Goal: Complete application form

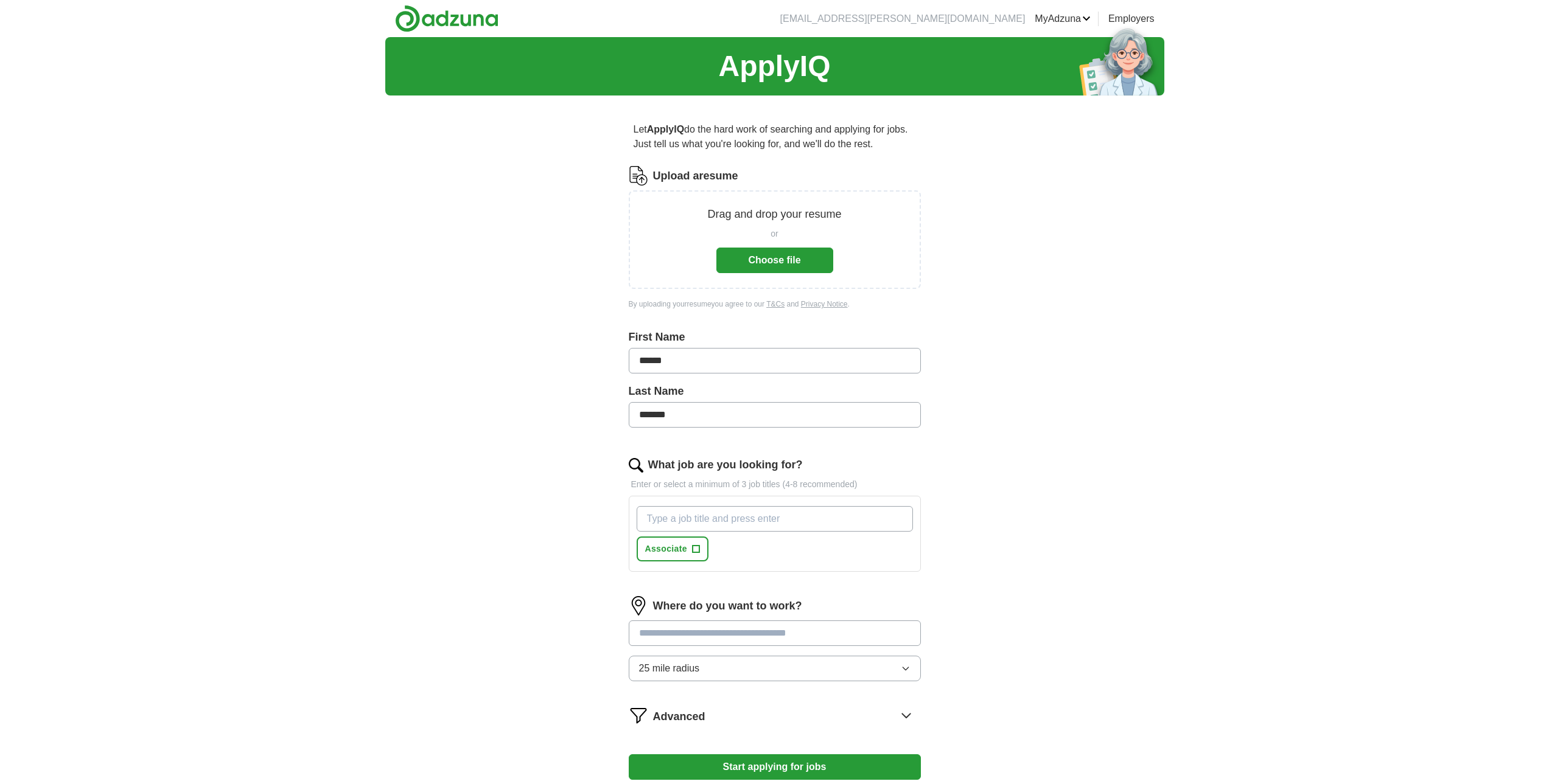
click at [761, 263] on button "Choose file" at bounding box center [774, 260] width 117 height 26
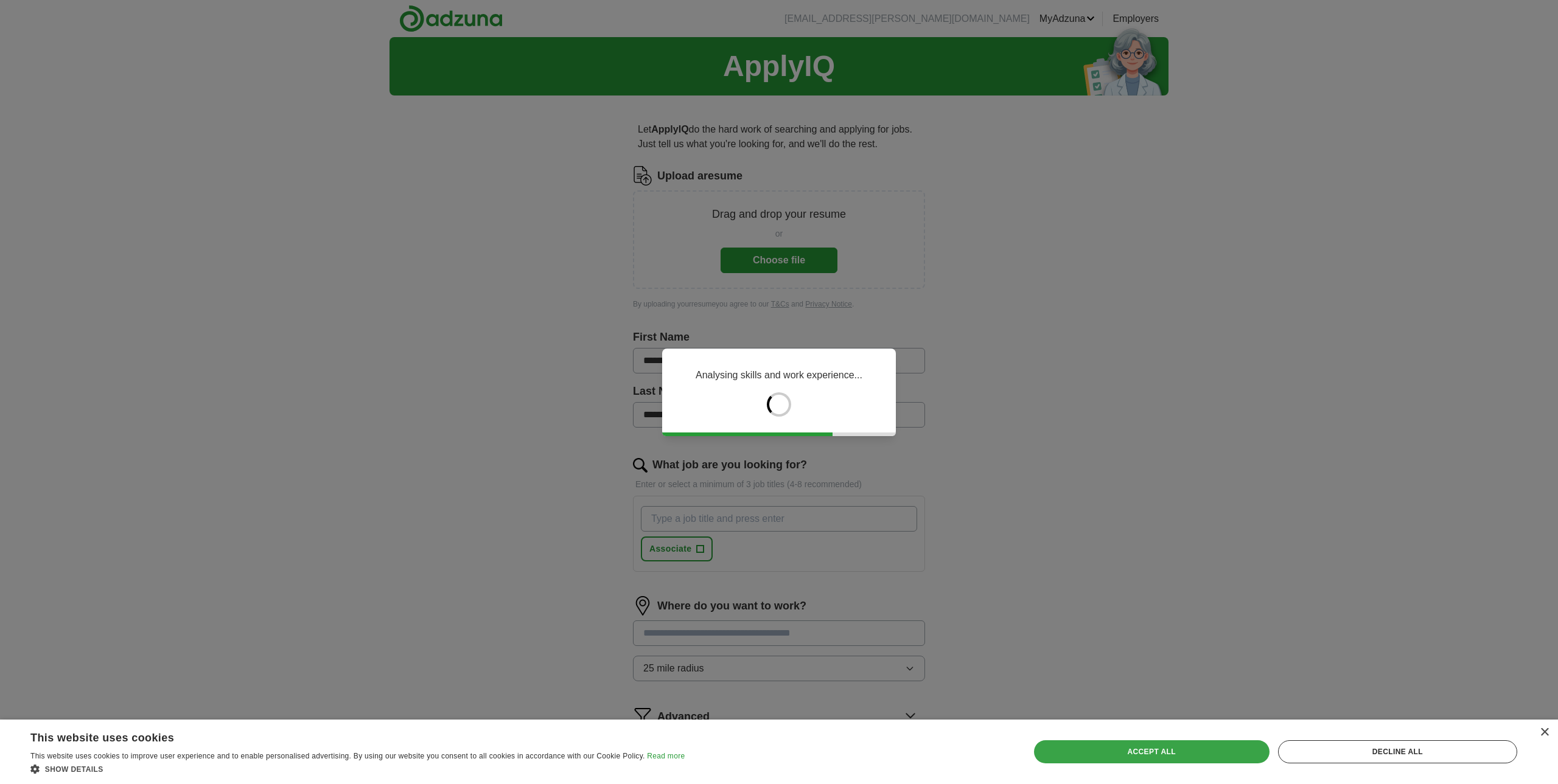
click at [1146, 756] on div "Accept all" at bounding box center [1151, 752] width 235 height 23
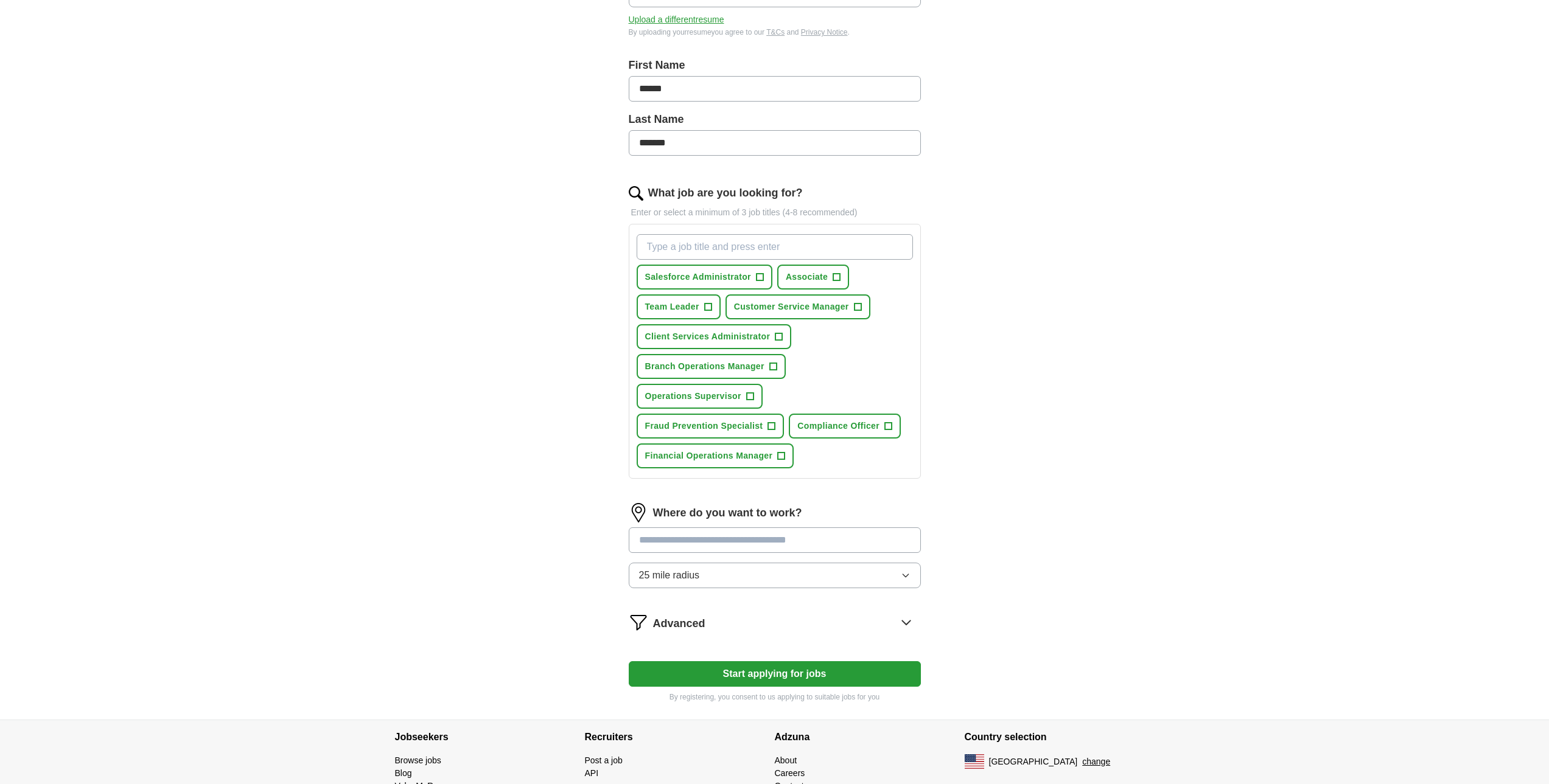
scroll to position [244, 0]
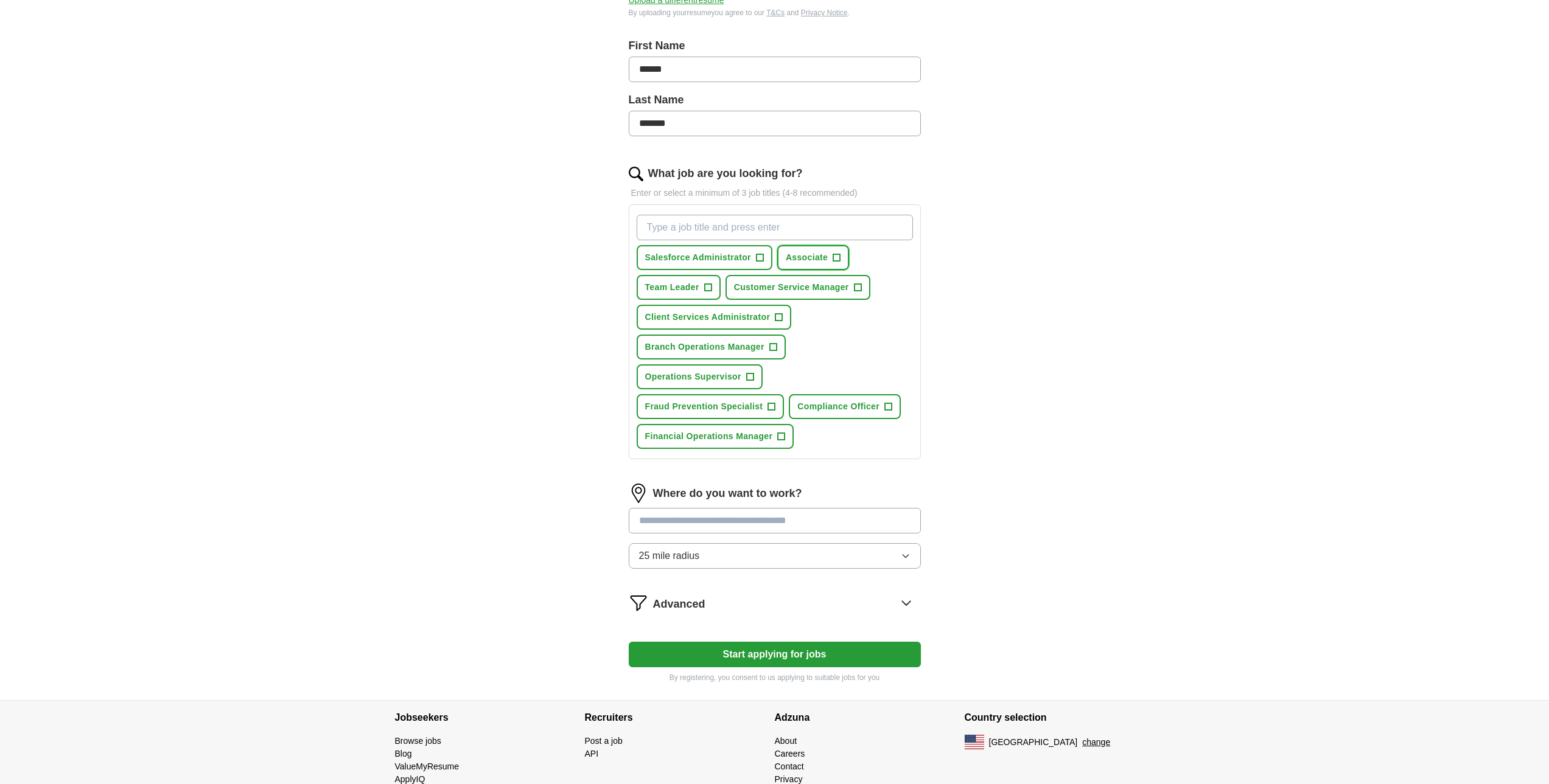
click at [840, 257] on span "+" at bounding box center [837, 258] width 8 height 10
click at [712, 287] on button "Team Leader +" at bounding box center [679, 287] width 84 height 25
click at [775, 348] on span "+" at bounding box center [773, 347] width 8 height 10
click at [775, 407] on span "+" at bounding box center [771, 406] width 8 height 8
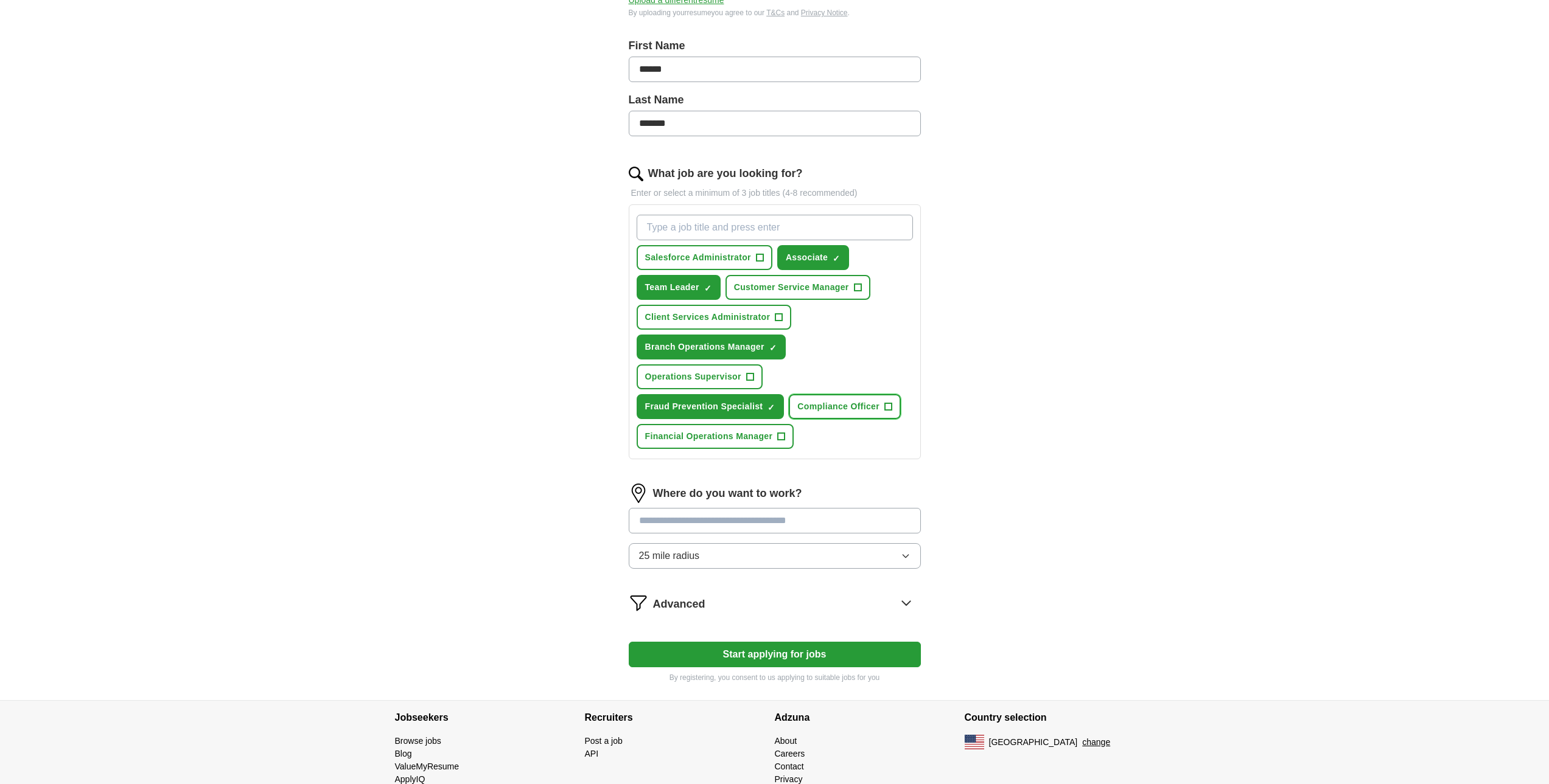
click at [891, 405] on span "+" at bounding box center [889, 406] width 8 height 10
click at [780, 437] on span "+" at bounding box center [782, 437] width 8 height 10
click at [687, 231] on input "What job are you looking for?" at bounding box center [774, 228] width 276 height 26
type input "Manager"
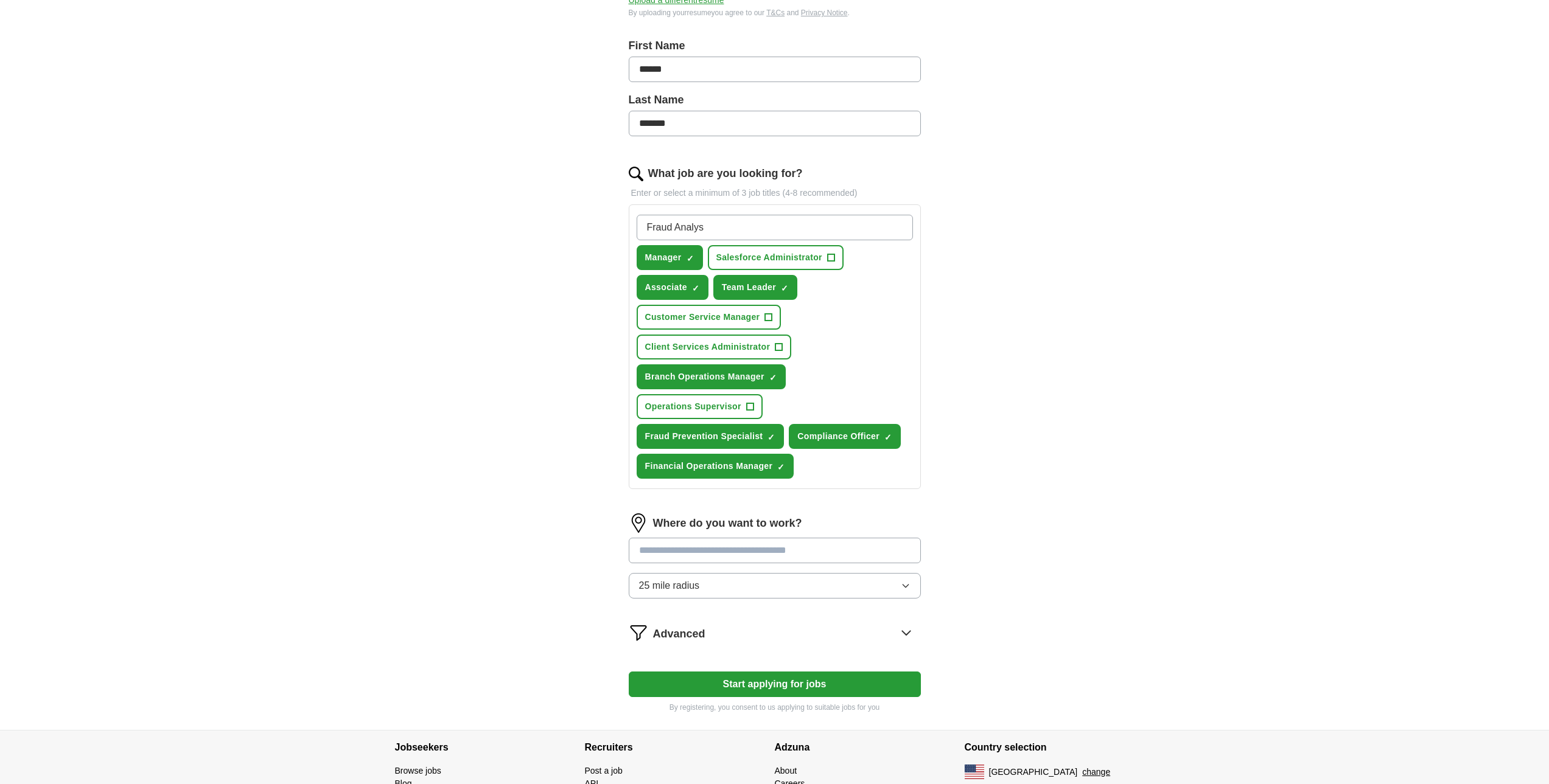
type input "Fraud Analyst"
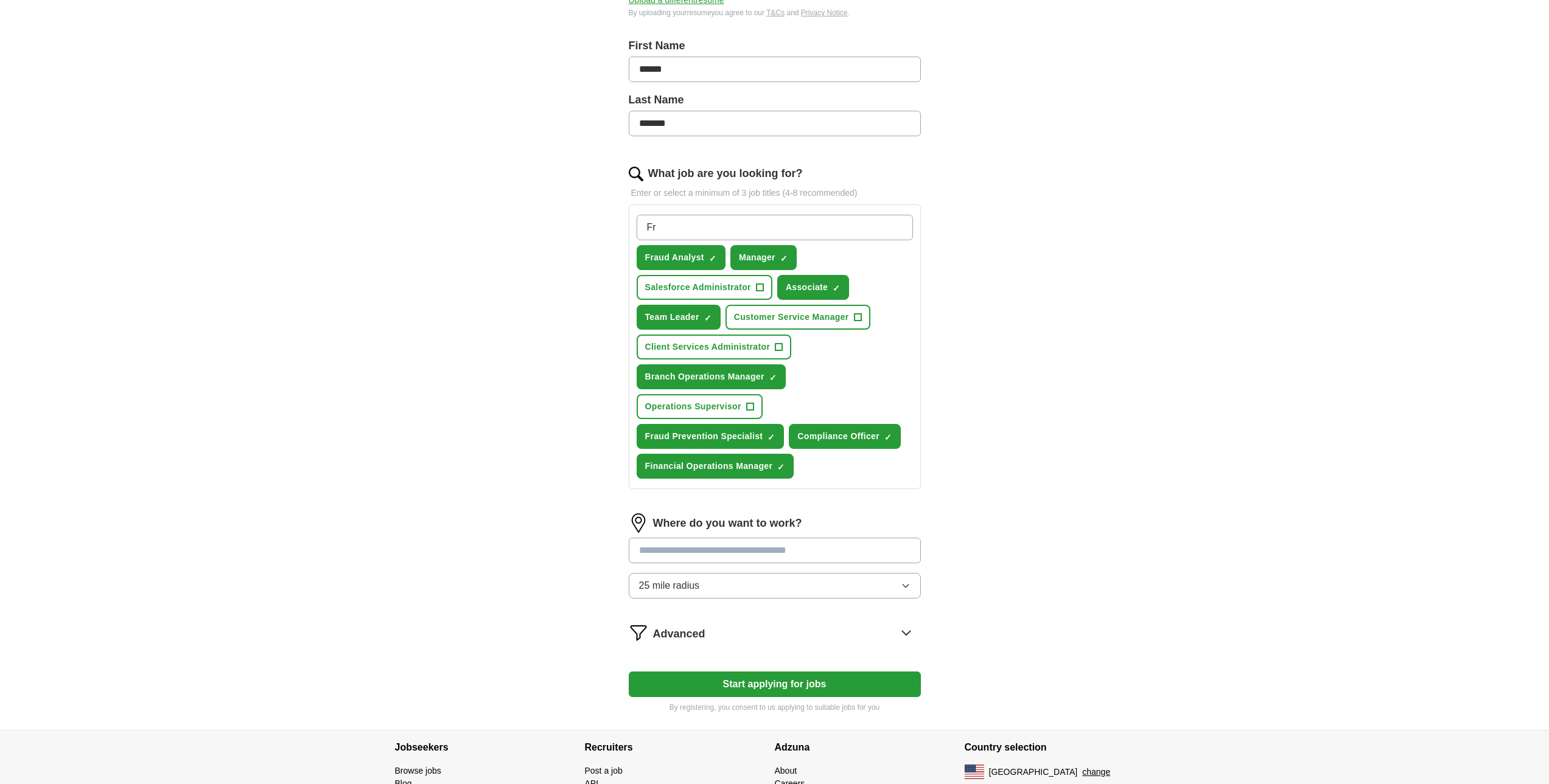
type input "F"
type input "Bank Payments"
type input "F"
type input "Compliance Analyst"
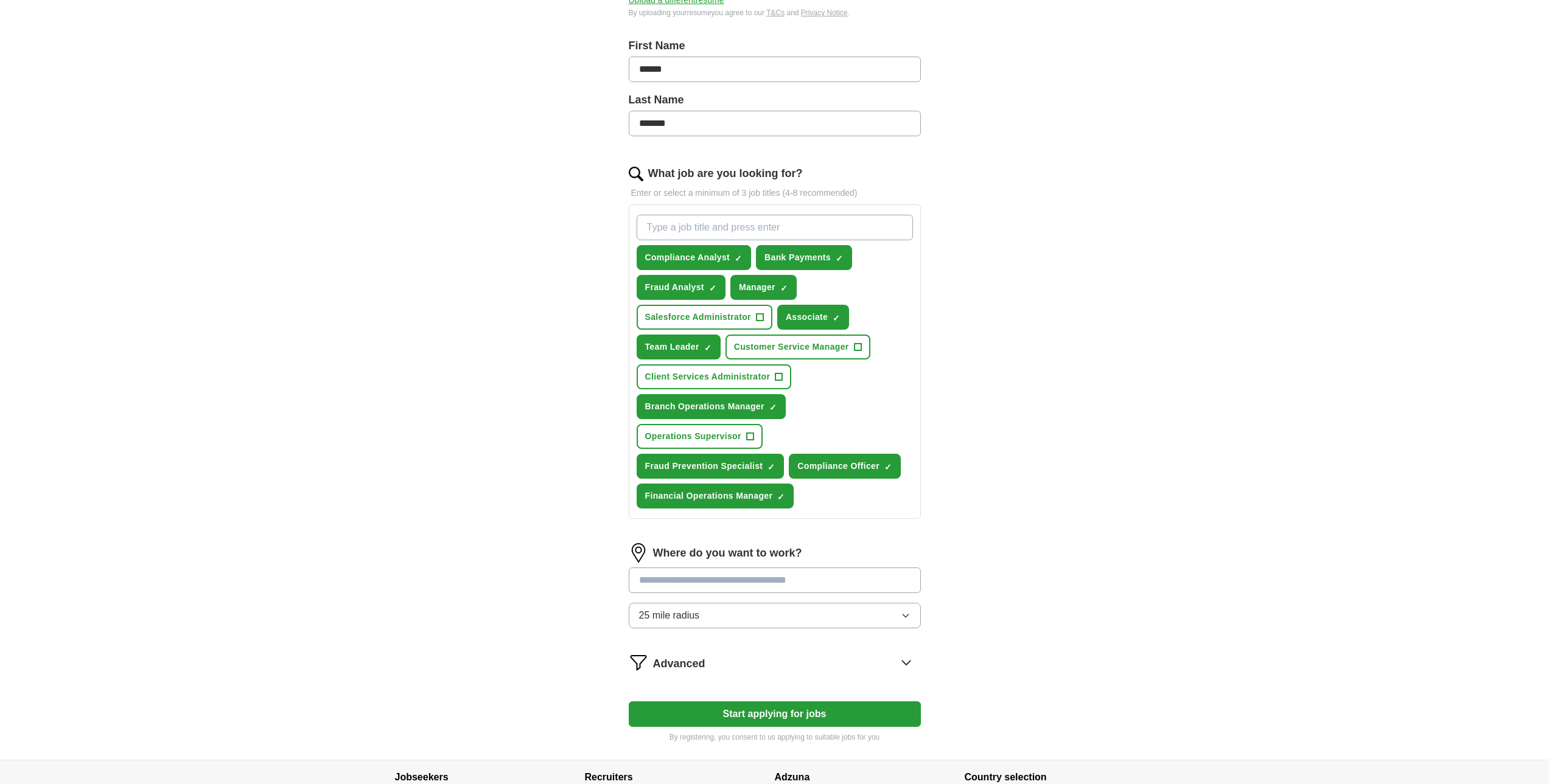
click at [746, 583] on input at bounding box center [775, 581] width 292 height 26
type input "*****"
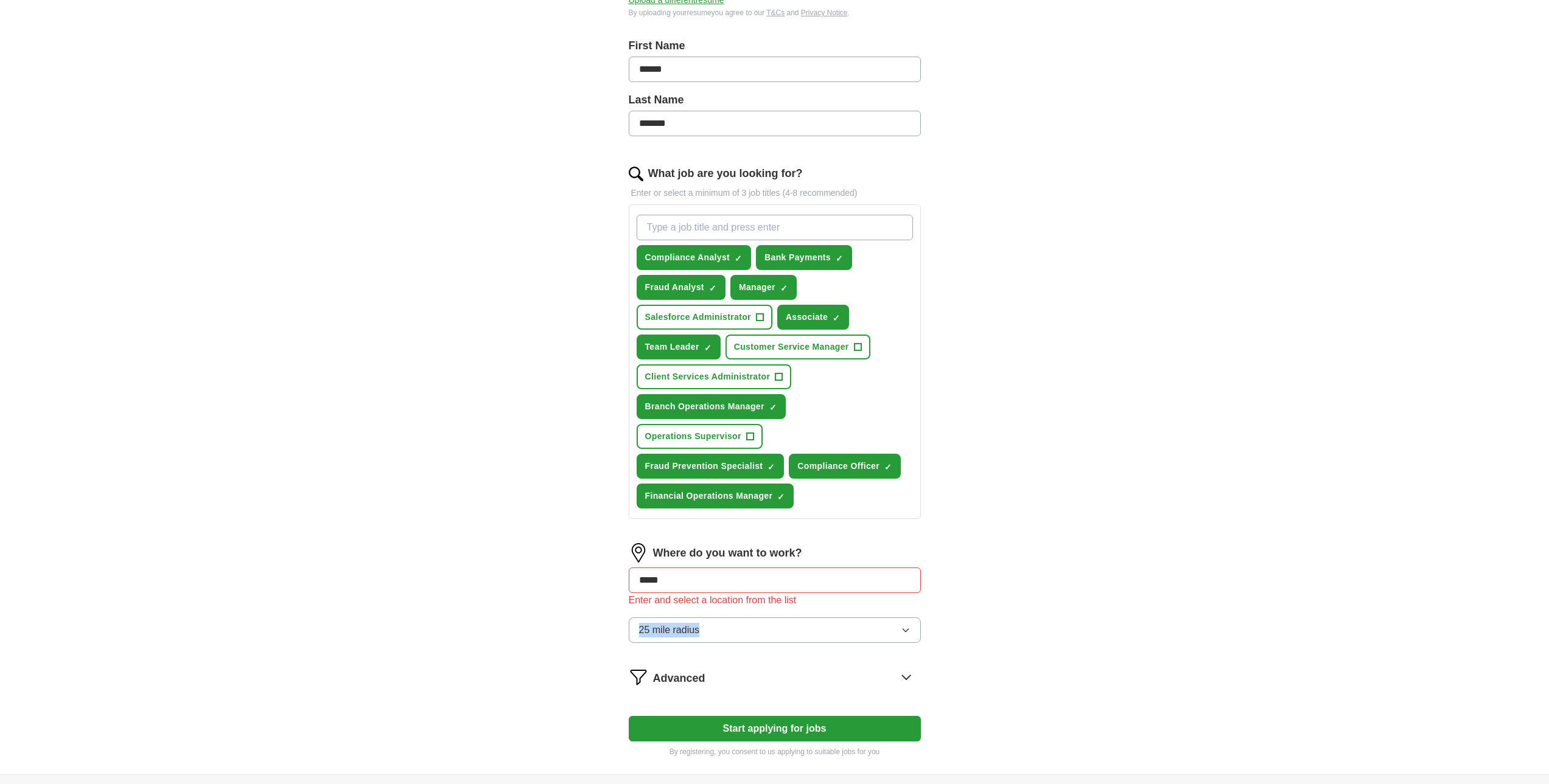
click at [1103, 608] on div "ApplyIQ Let ApplyIQ do the hard work of searching and applying for jobs. Just t…" at bounding box center [774, 284] width 779 height 981
click at [925, 648] on div "Let ApplyIQ do the hard work of searching and applying for jobs. Just tell us w…" at bounding box center [775, 318] width 390 height 913
click at [723, 576] on input "*****" at bounding box center [775, 581] width 292 height 26
drag, startPoint x: 681, startPoint y: 575, endPoint x: 510, endPoint y: 556, distance: 172.1
click at [510, 556] on div "ApplyIQ Let ApplyIQ do the hard work of searching and applying for jobs. Just t…" at bounding box center [774, 284] width 779 height 981
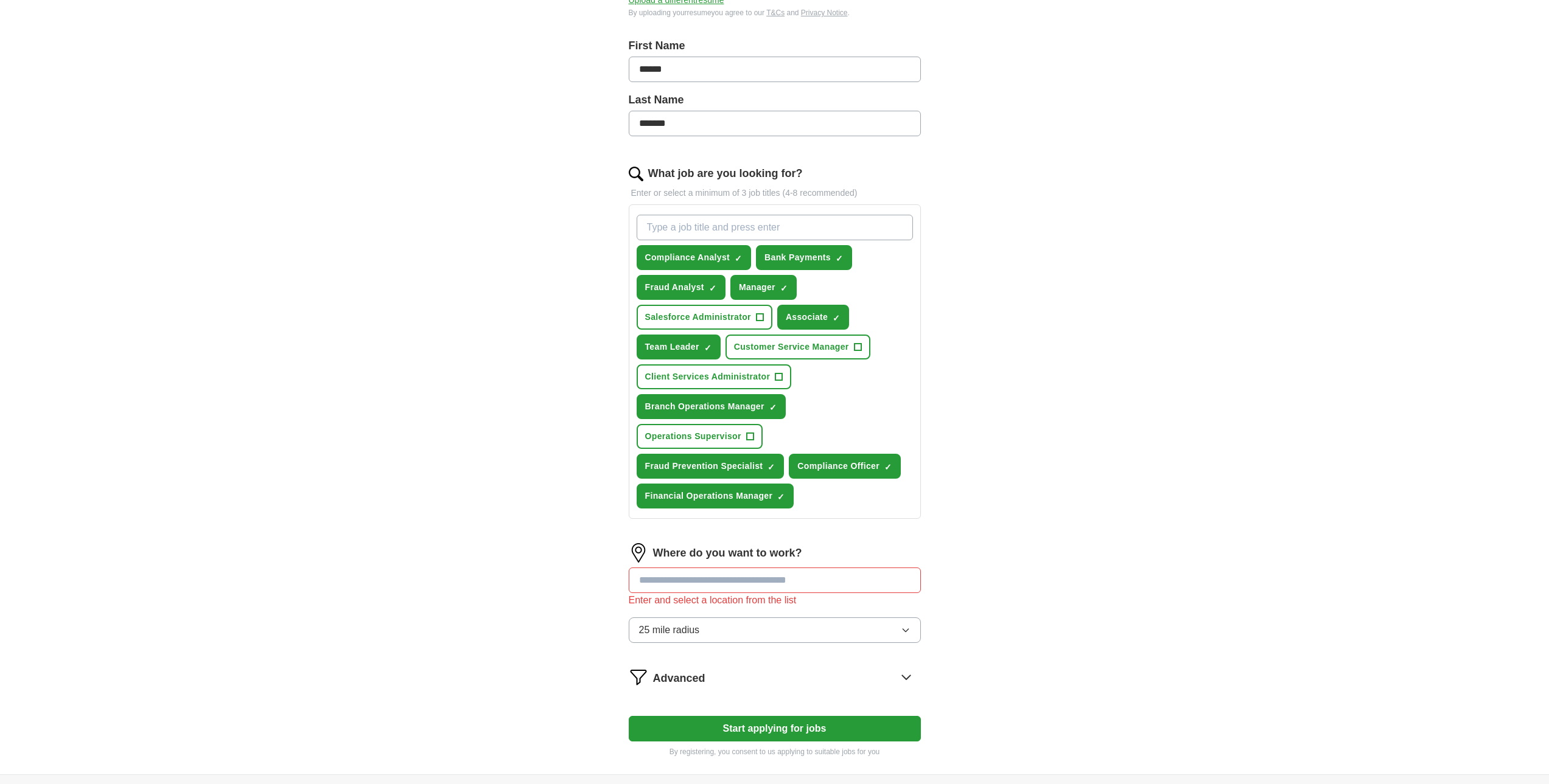
click at [711, 582] on input at bounding box center [775, 581] width 292 height 26
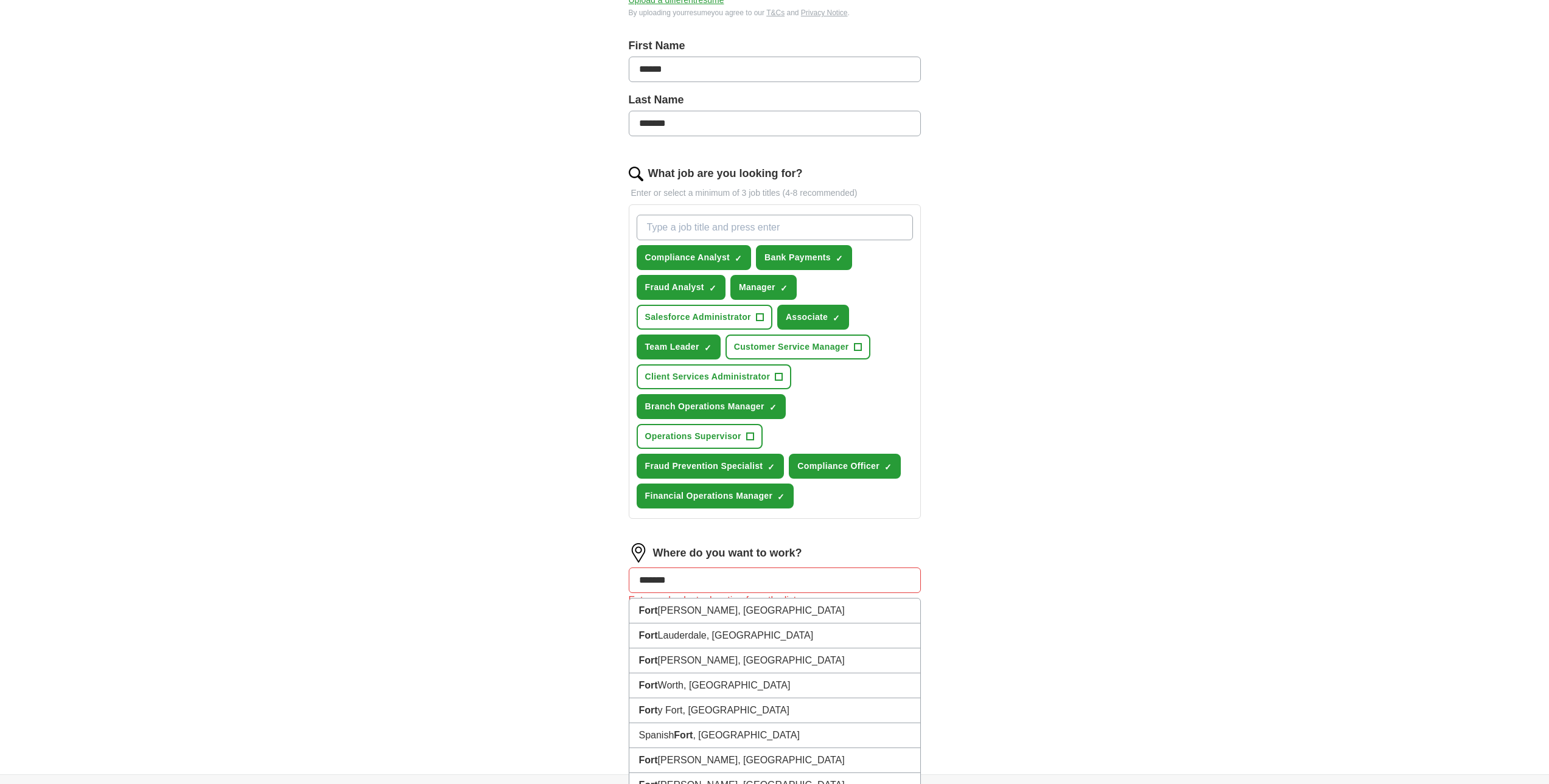
type input "********"
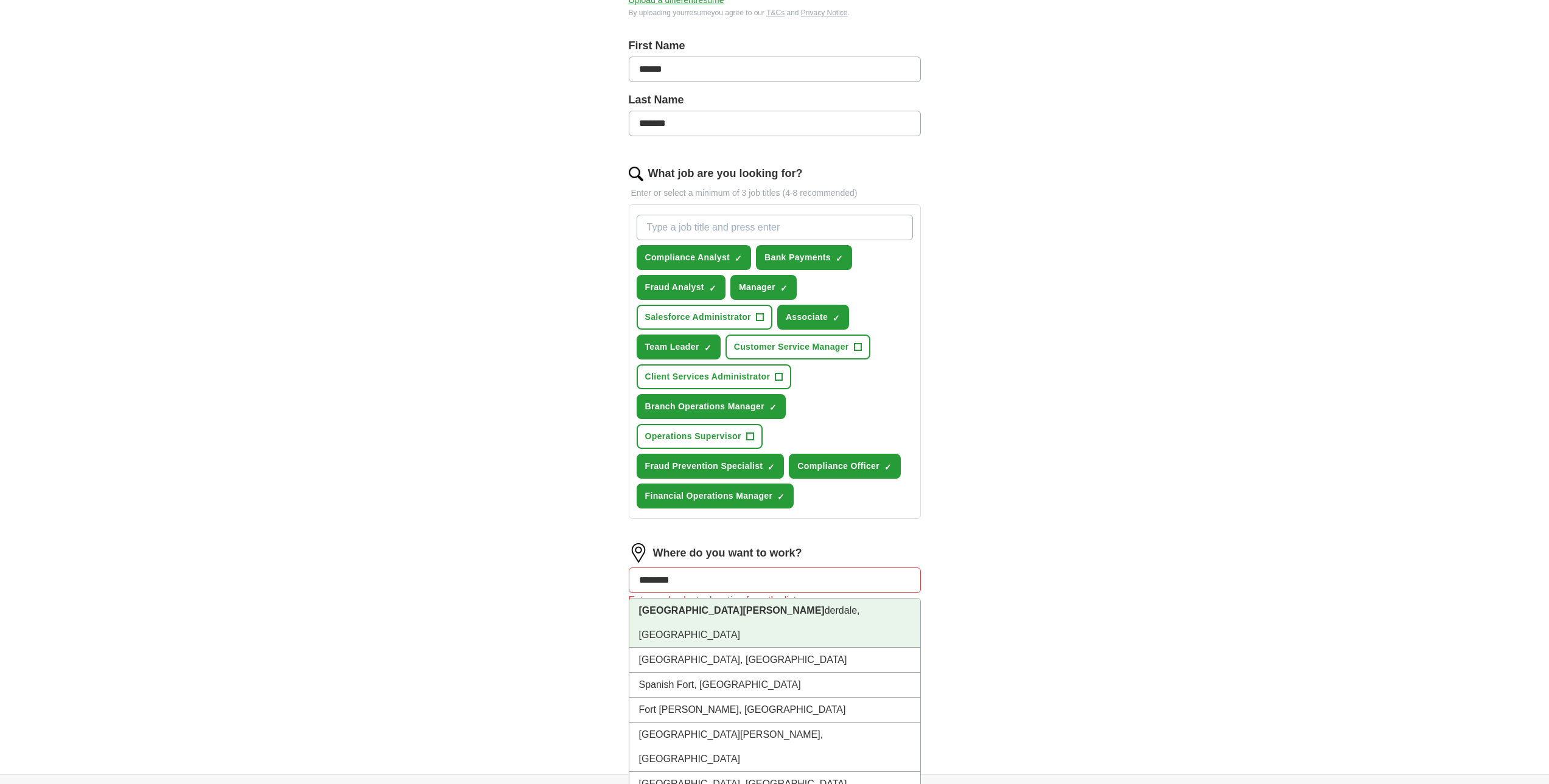
click at [685, 609] on li "[GEOGRAPHIC_DATA][PERSON_NAME], [GEOGRAPHIC_DATA]" at bounding box center [775, 623] width 291 height 49
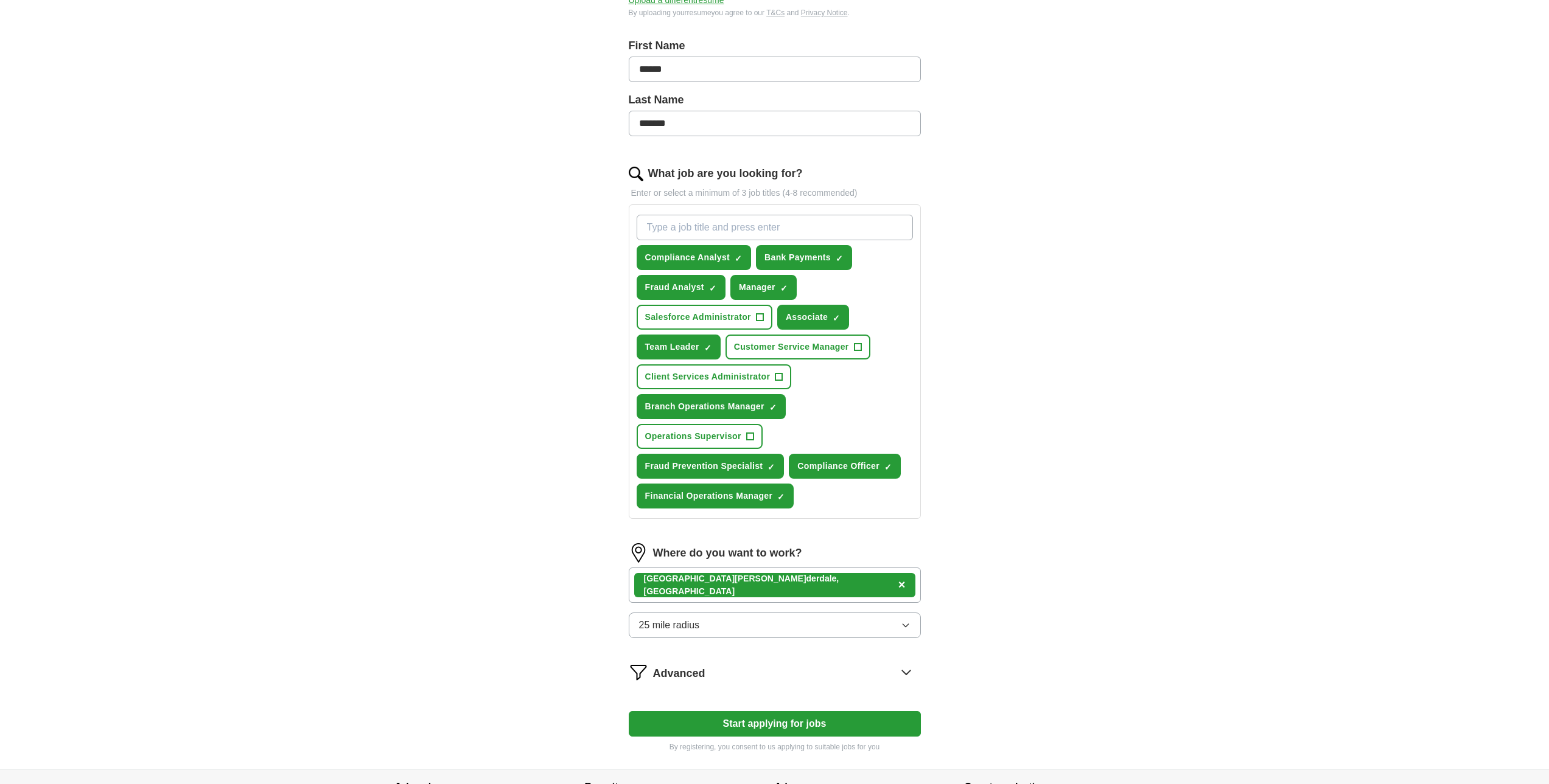
click at [737, 629] on button "25 mile radius" at bounding box center [775, 626] width 292 height 26
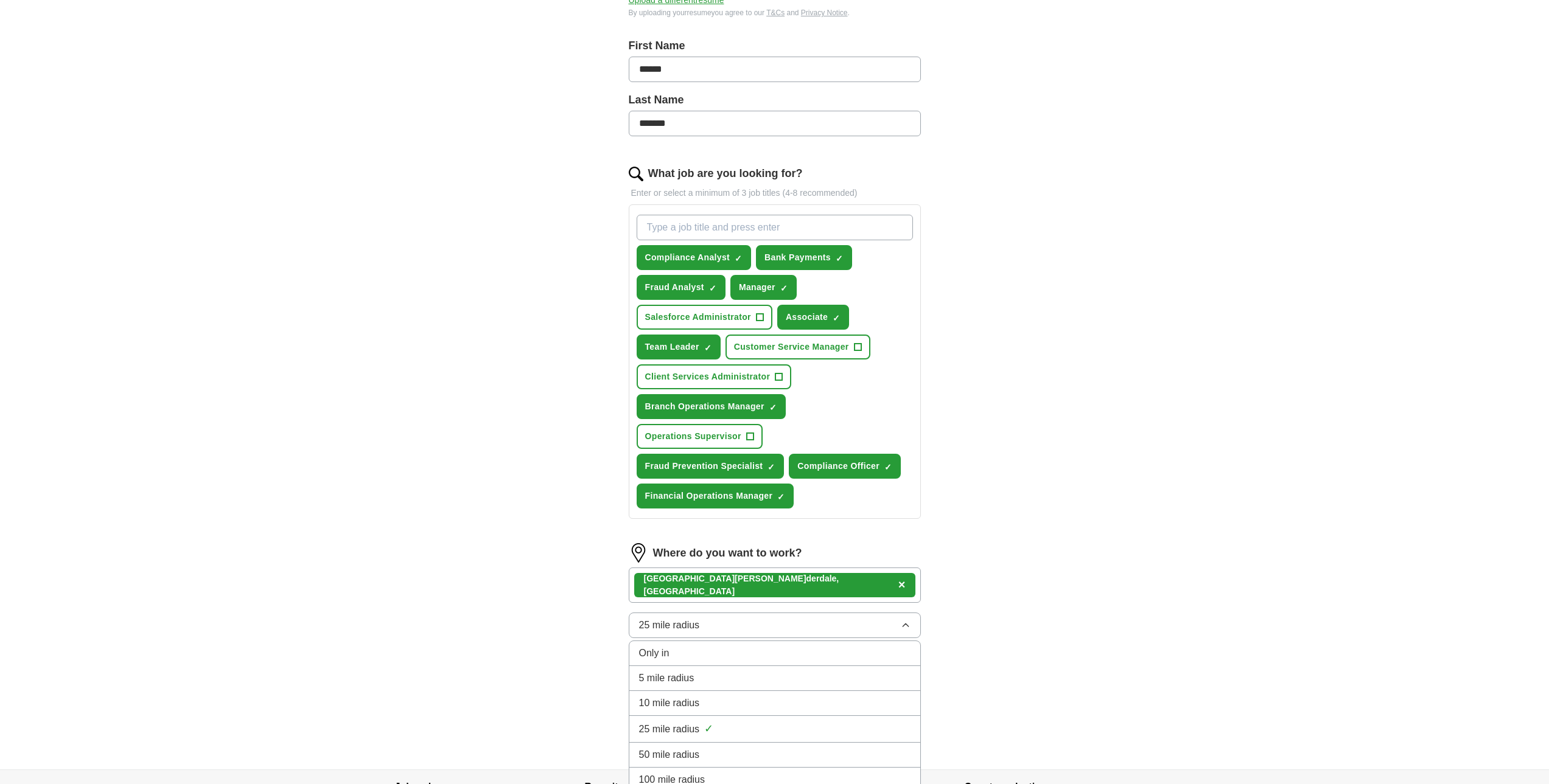
click at [711, 711] on li "10 mile radius" at bounding box center [775, 703] width 291 height 25
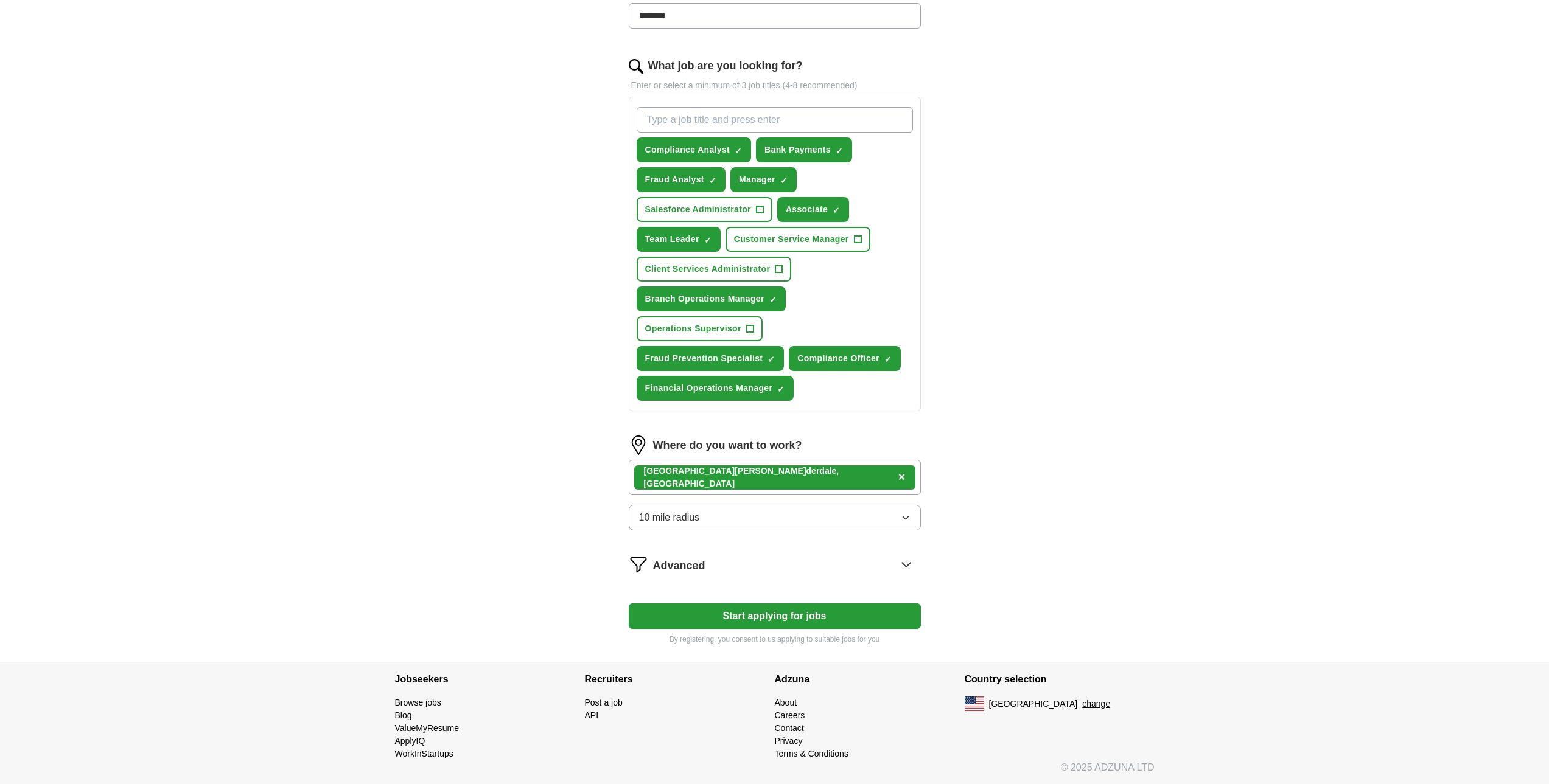
scroll to position [352, 0]
click at [909, 558] on icon at bounding box center [906, 564] width 20 height 20
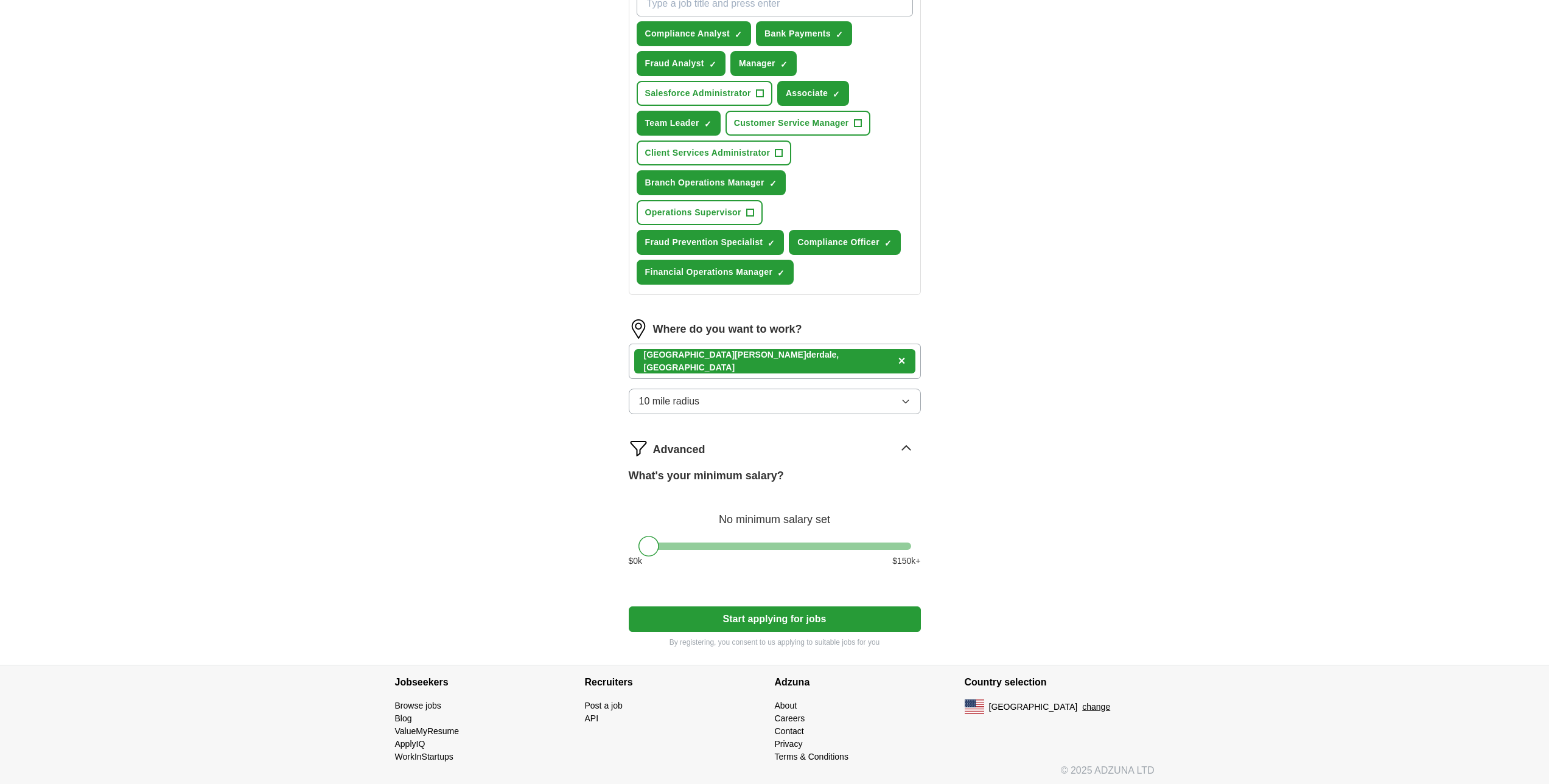
scroll to position [471, 0]
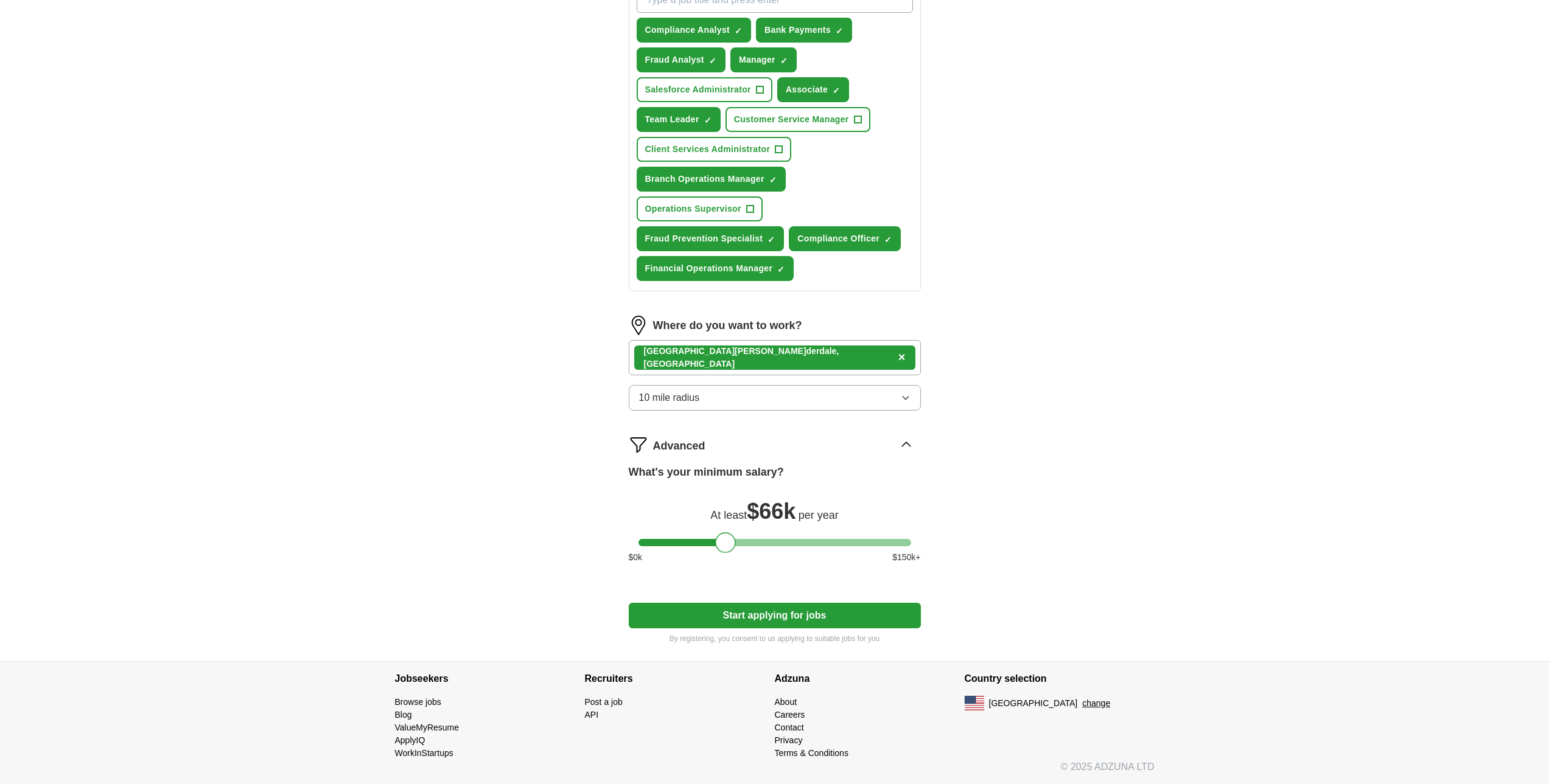
drag, startPoint x: 647, startPoint y: 541, endPoint x: 725, endPoint y: 546, distance: 78.2
click at [725, 546] on div at bounding box center [725, 542] width 21 height 21
click at [774, 620] on button "Start applying for jobs" at bounding box center [775, 616] width 292 height 26
select select "**"
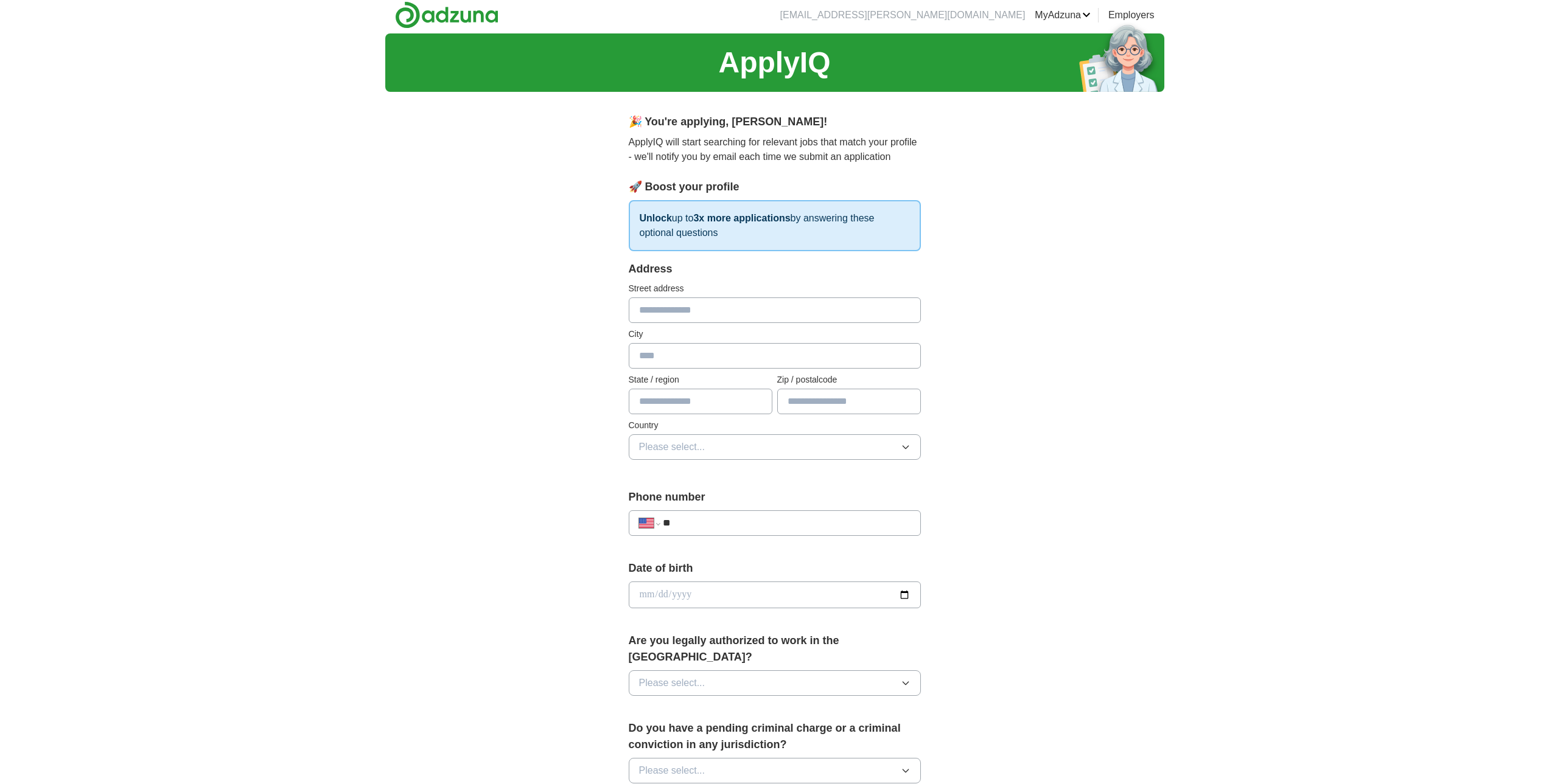
scroll to position [0, 0]
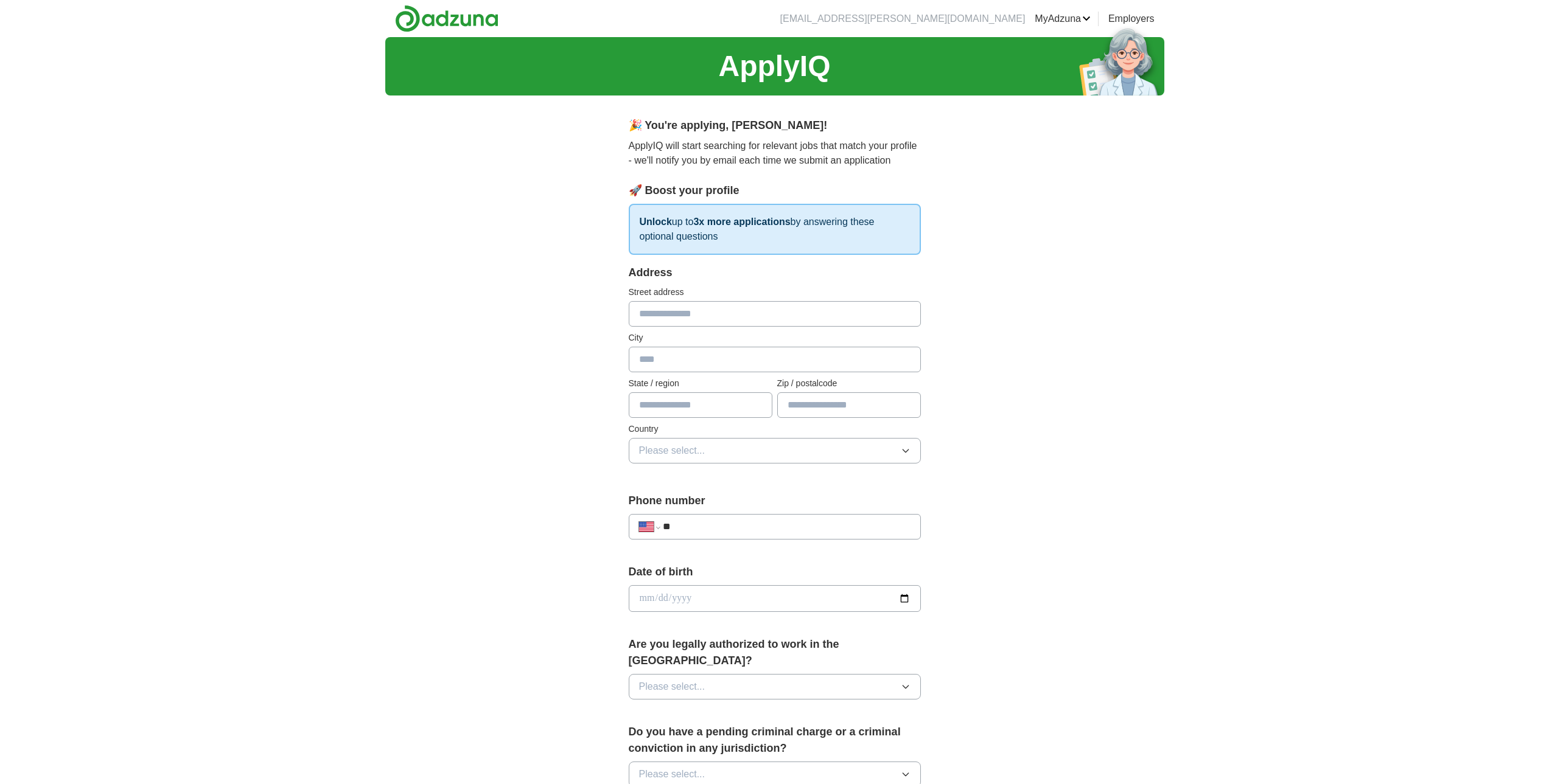
click at [651, 317] on input "text" at bounding box center [775, 314] width 292 height 26
type input "**********"
type input "*****"
click at [692, 407] on input "text" at bounding box center [701, 406] width 144 height 26
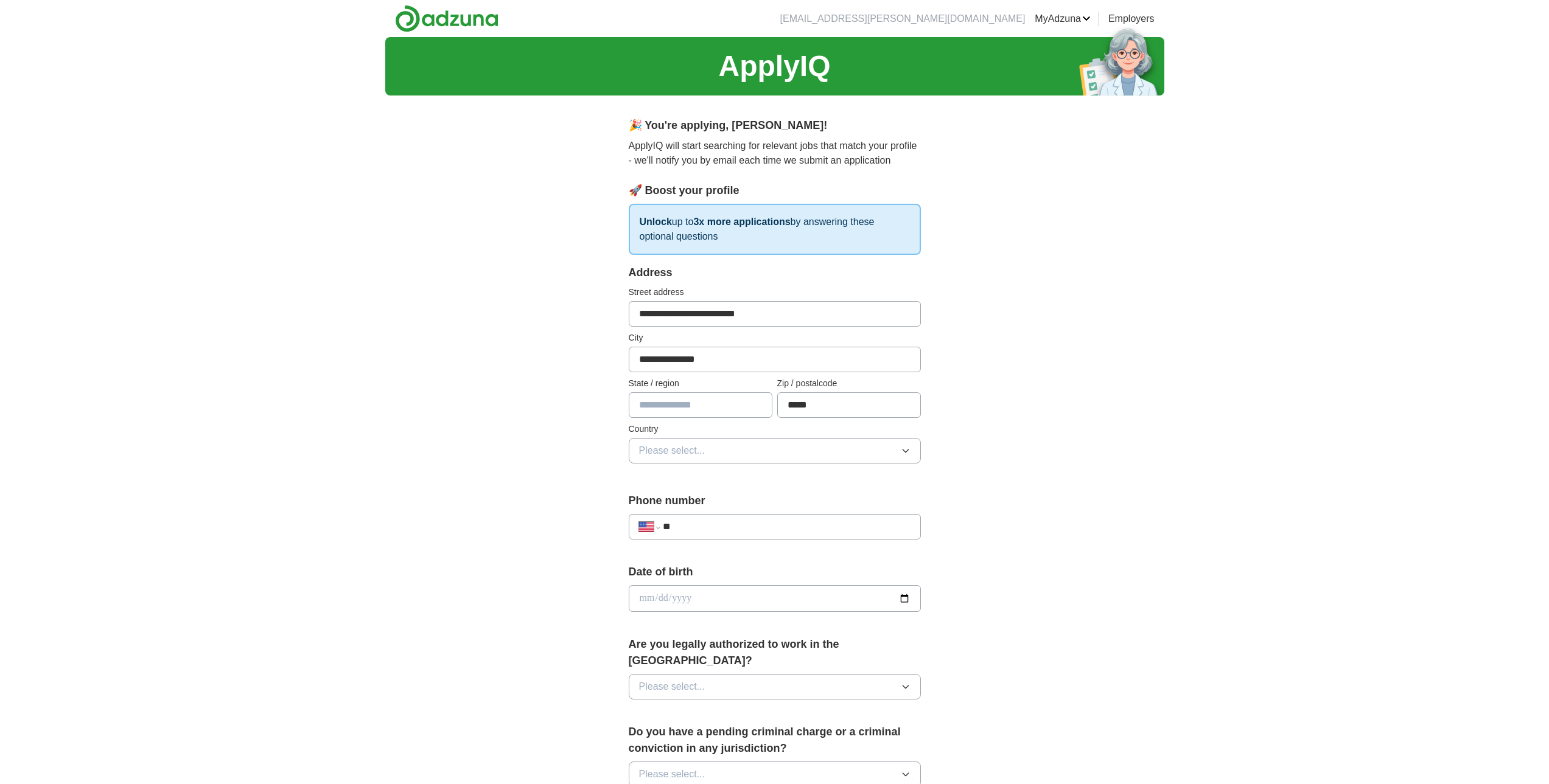
type input "*******"
click at [723, 448] on button "Please select..." at bounding box center [775, 451] width 292 height 26
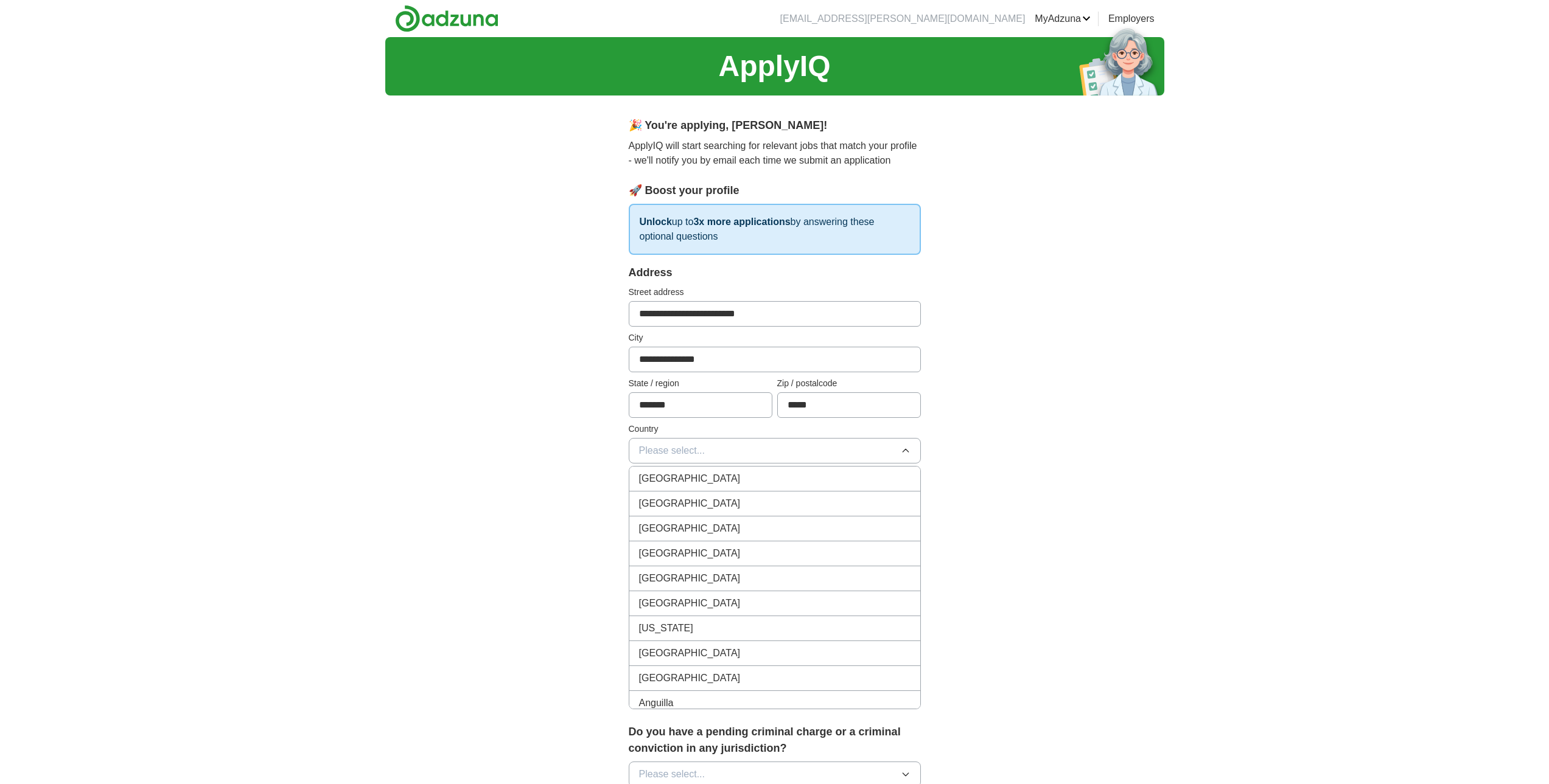
click at [692, 505] on span "[GEOGRAPHIC_DATA]" at bounding box center [689, 503] width 101 height 14
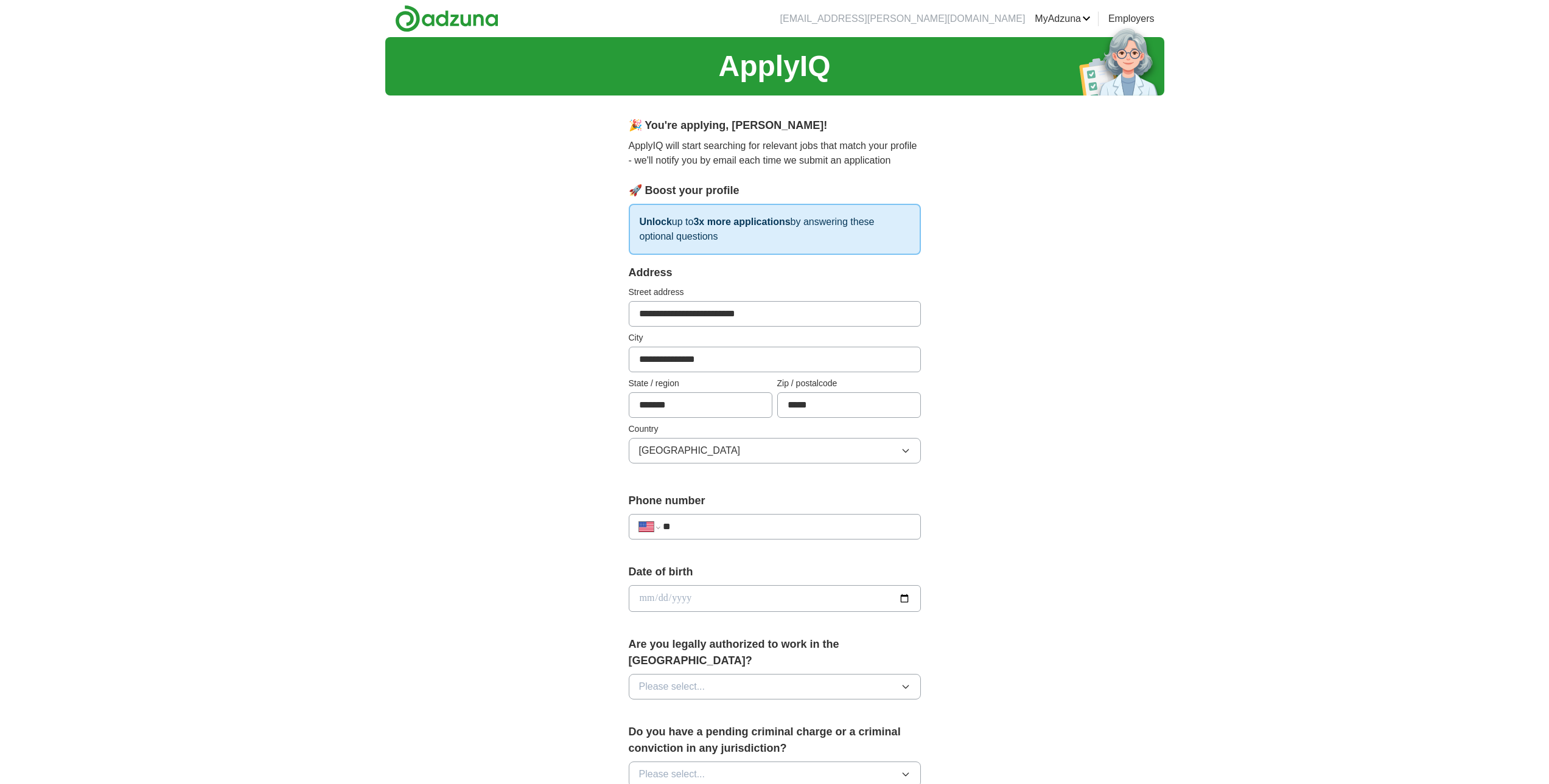
scroll to position [122, 0]
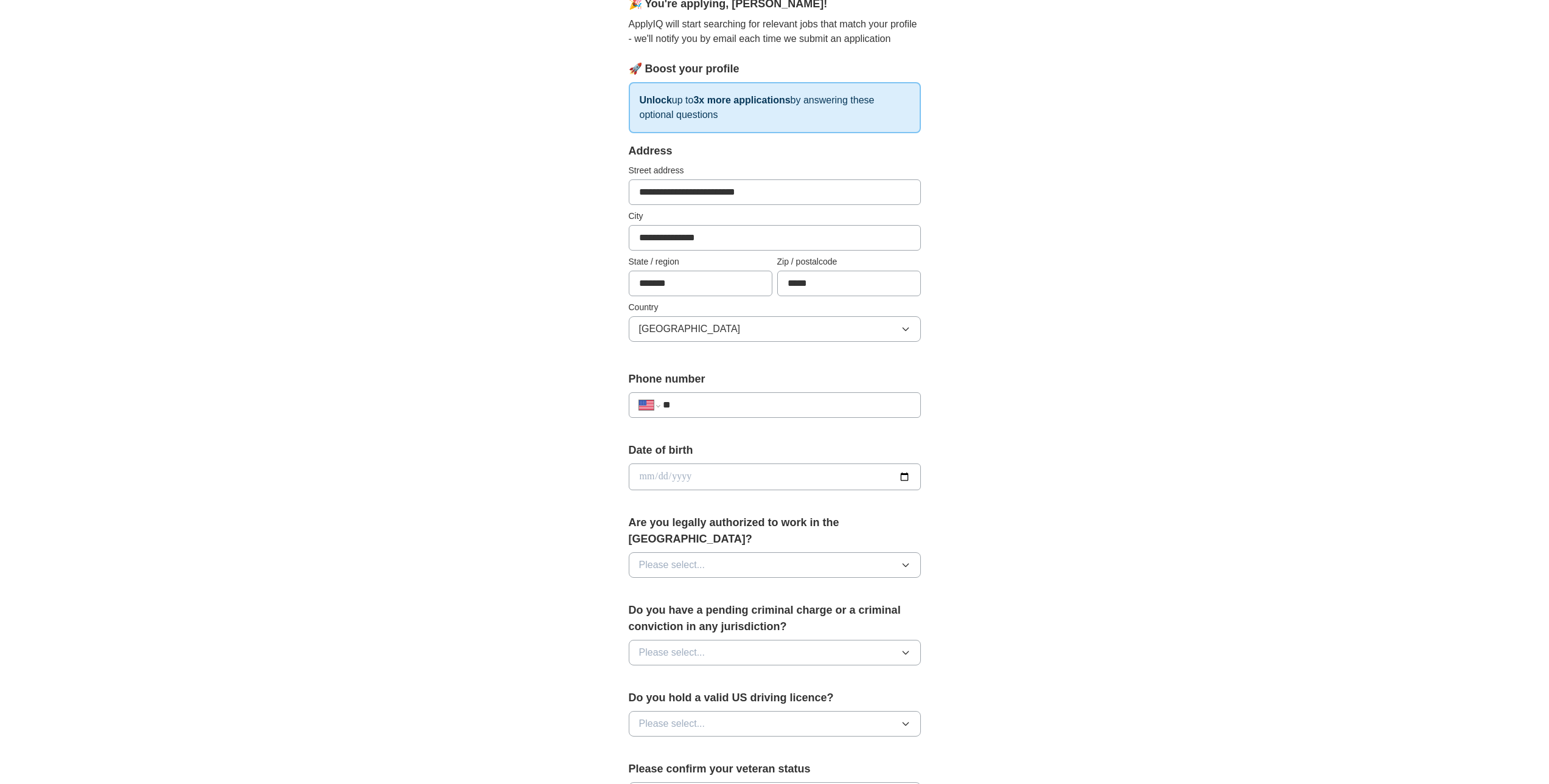
click at [717, 404] on input "**" at bounding box center [787, 405] width 248 height 14
type input "**********"
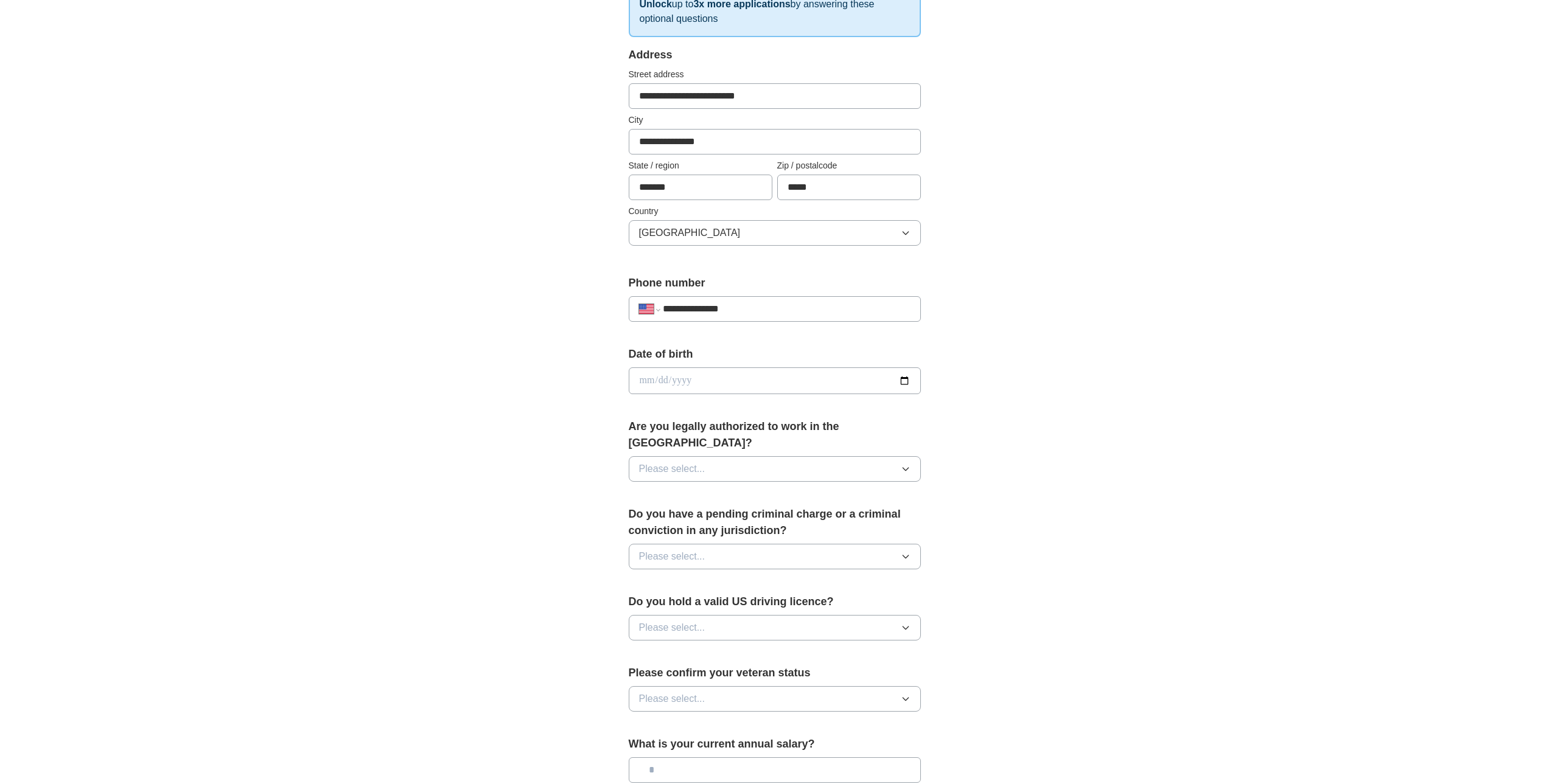
scroll to position [244, 0]
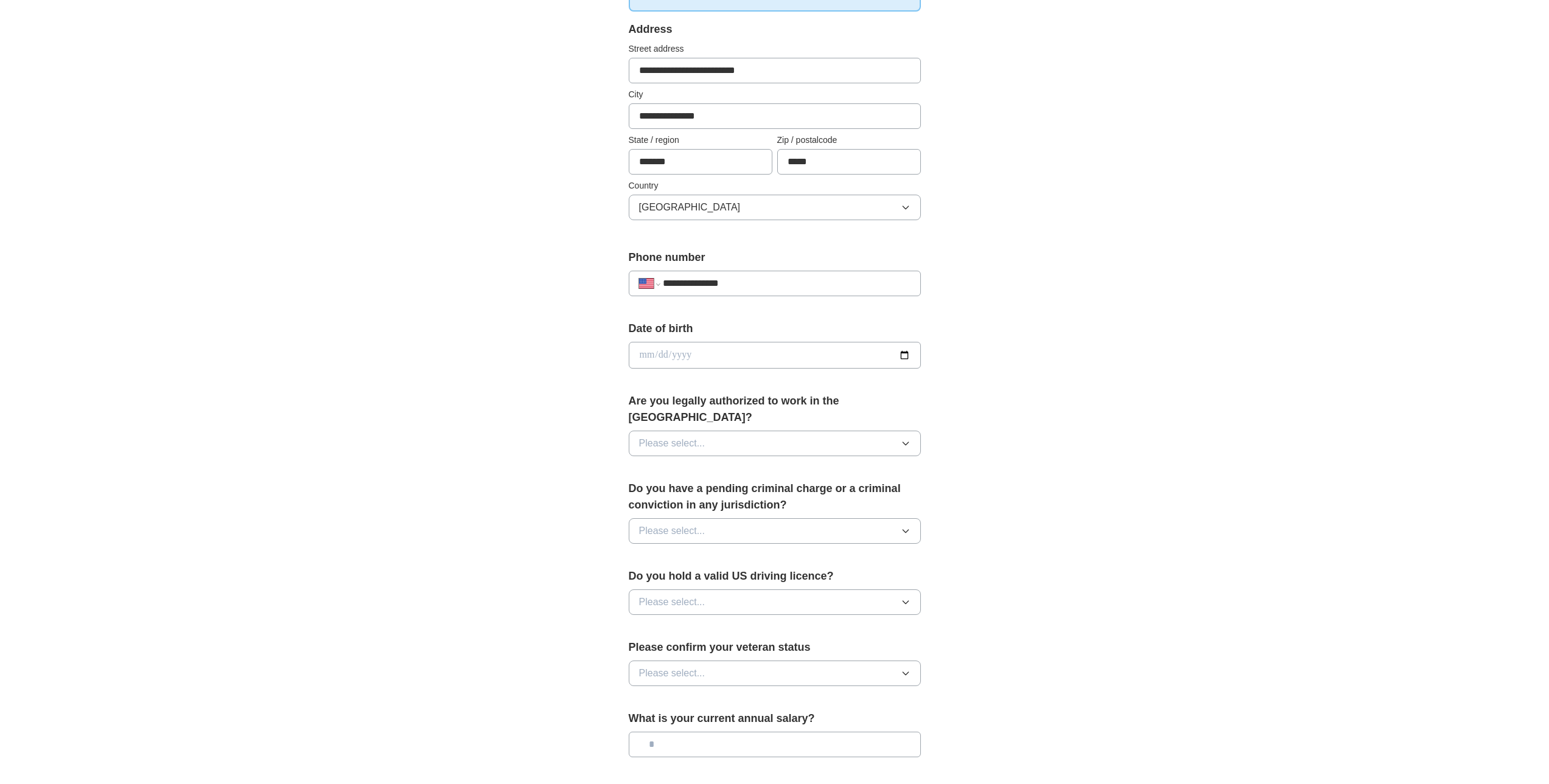
click at [701, 355] on input "date" at bounding box center [775, 355] width 292 height 27
type input "**********"
click at [1139, 455] on div "**********" at bounding box center [774, 348] width 779 height 1108
click at [755, 434] on button "Please select..." at bounding box center [775, 444] width 292 height 26
click at [671, 464] on div "Yes" at bounding box center [774, 471] width 272 height 14
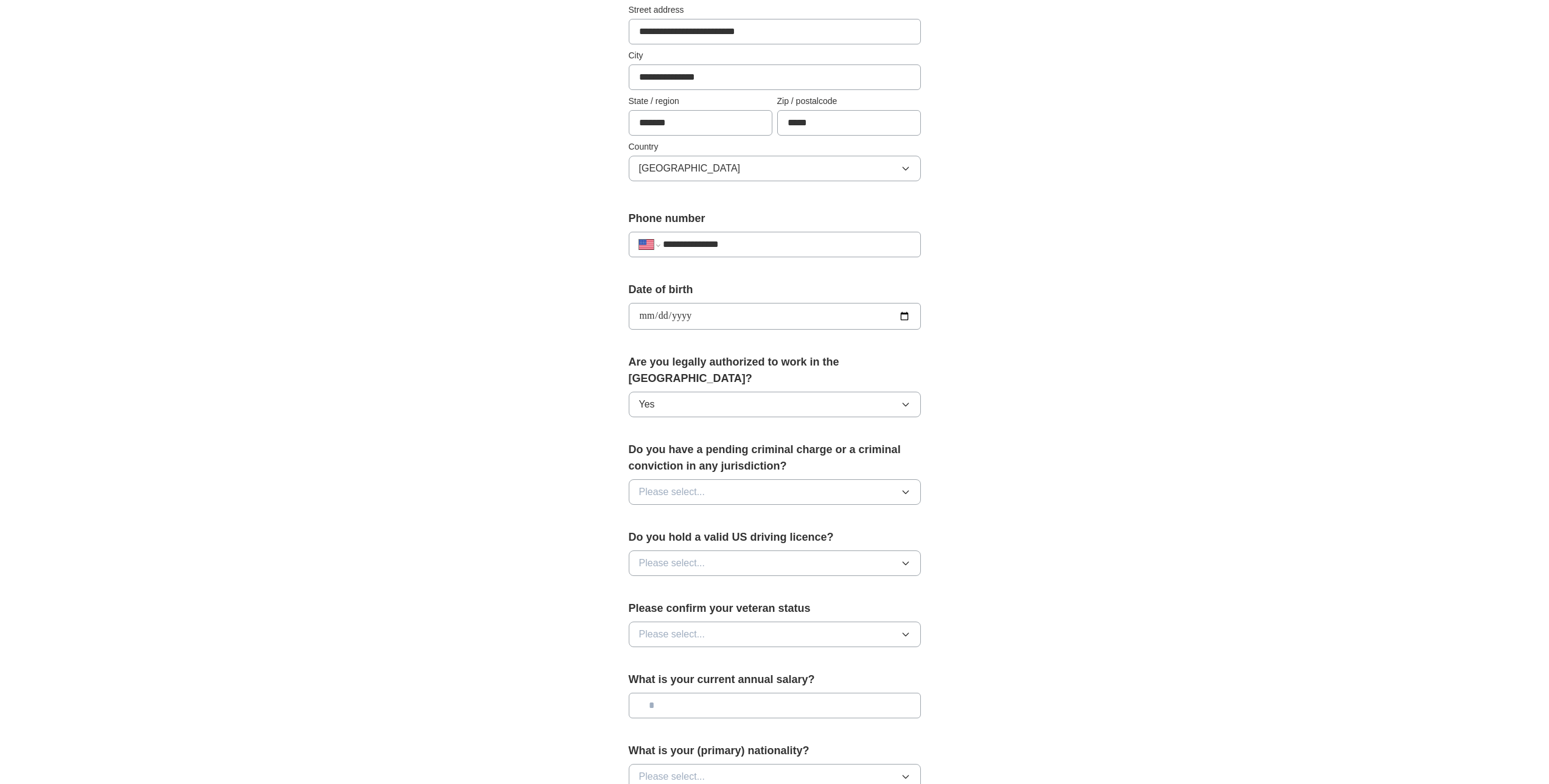
scroll to position [426, 0]
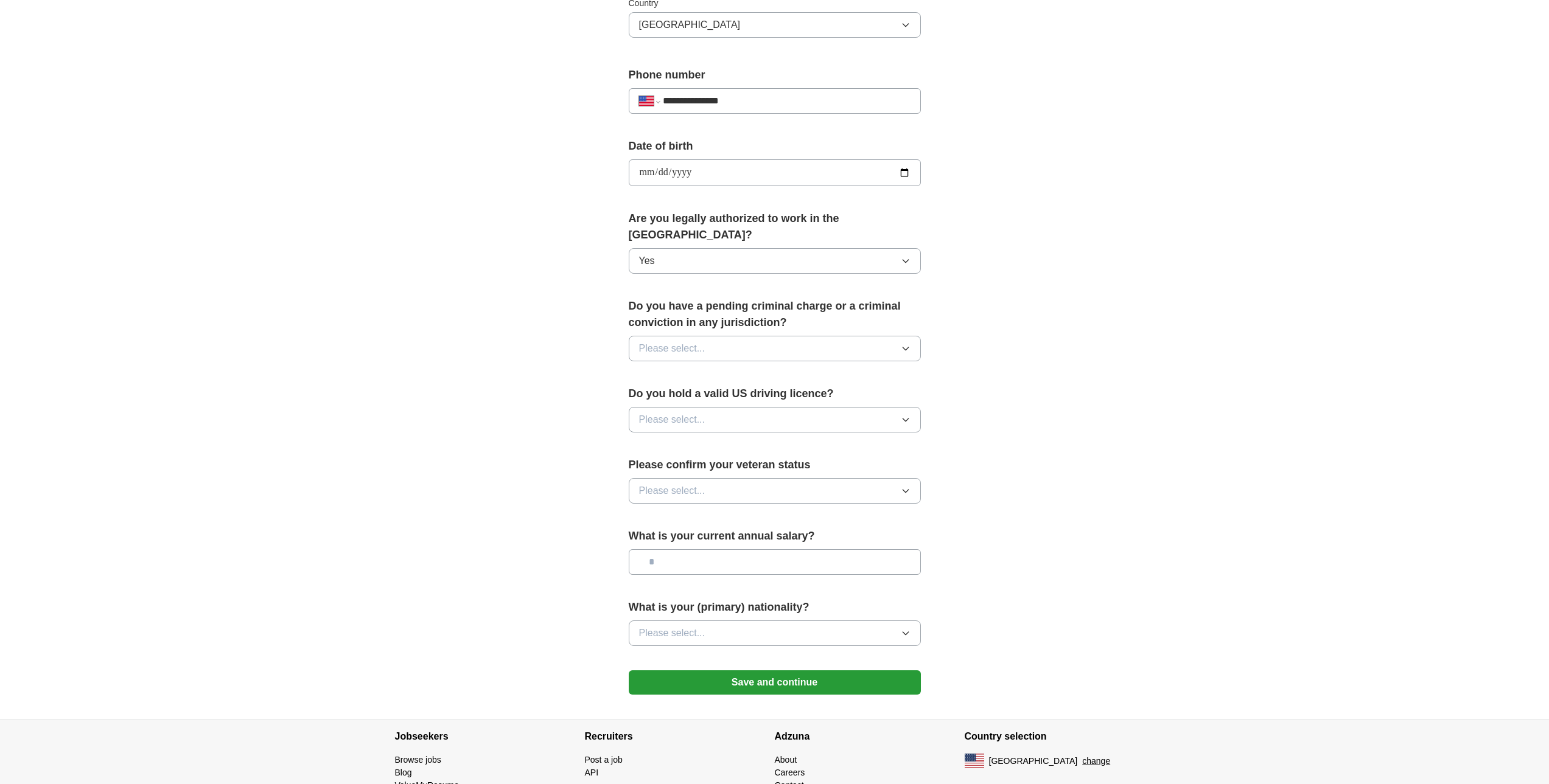
click at [723, 336] on button "Please select..." at bounding box center [775, 349] width 292 height 26
click at [653, 394] on div "No" at bounding box center [774, 401] width 272 height 14
click at [727, 407] on button "Please select..." at bounding box center [775, 420] width 292 height 26
drag, startPoint x: 660, startPoint y: 432, endPoint x: 672, endPoint y: 431, distance: 12.0
click at [659, 441] on div "Yes" at bounding box center [774, 448] width 272 height 14
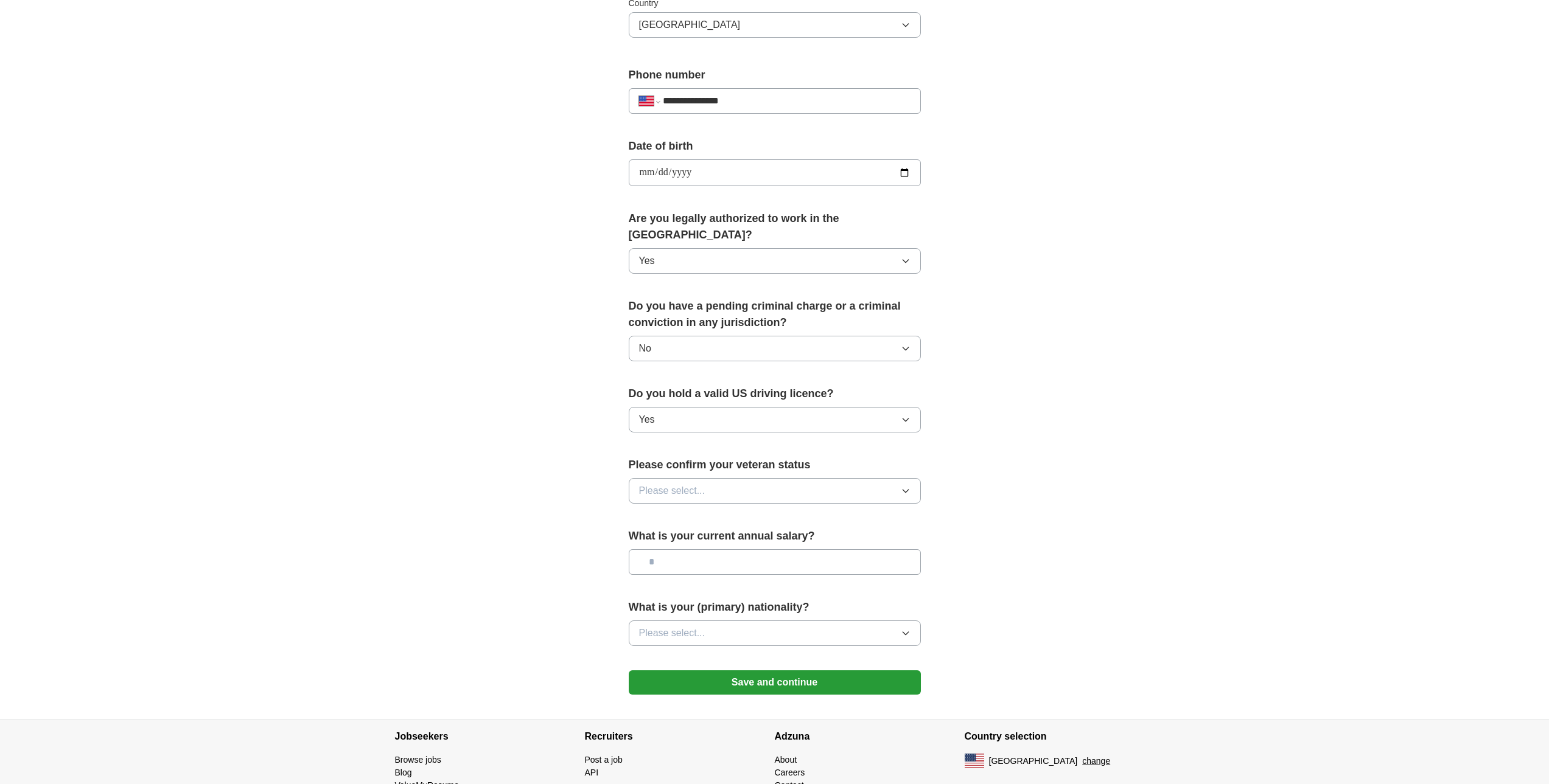
click at [711, 478] on button "Please select..." at bounding box center [775, 491] width 292 height 26
click at [738, 512] on div "Not applicable" at bounding box center [774, 518] width 272 height 14
click at [689, 550] on input "text" at bounding box center [775, 563] width 292 height 26
type input "*******"
click at [972, 589] on div "**********" at bounding box center [774, 165] width 779 height 1108
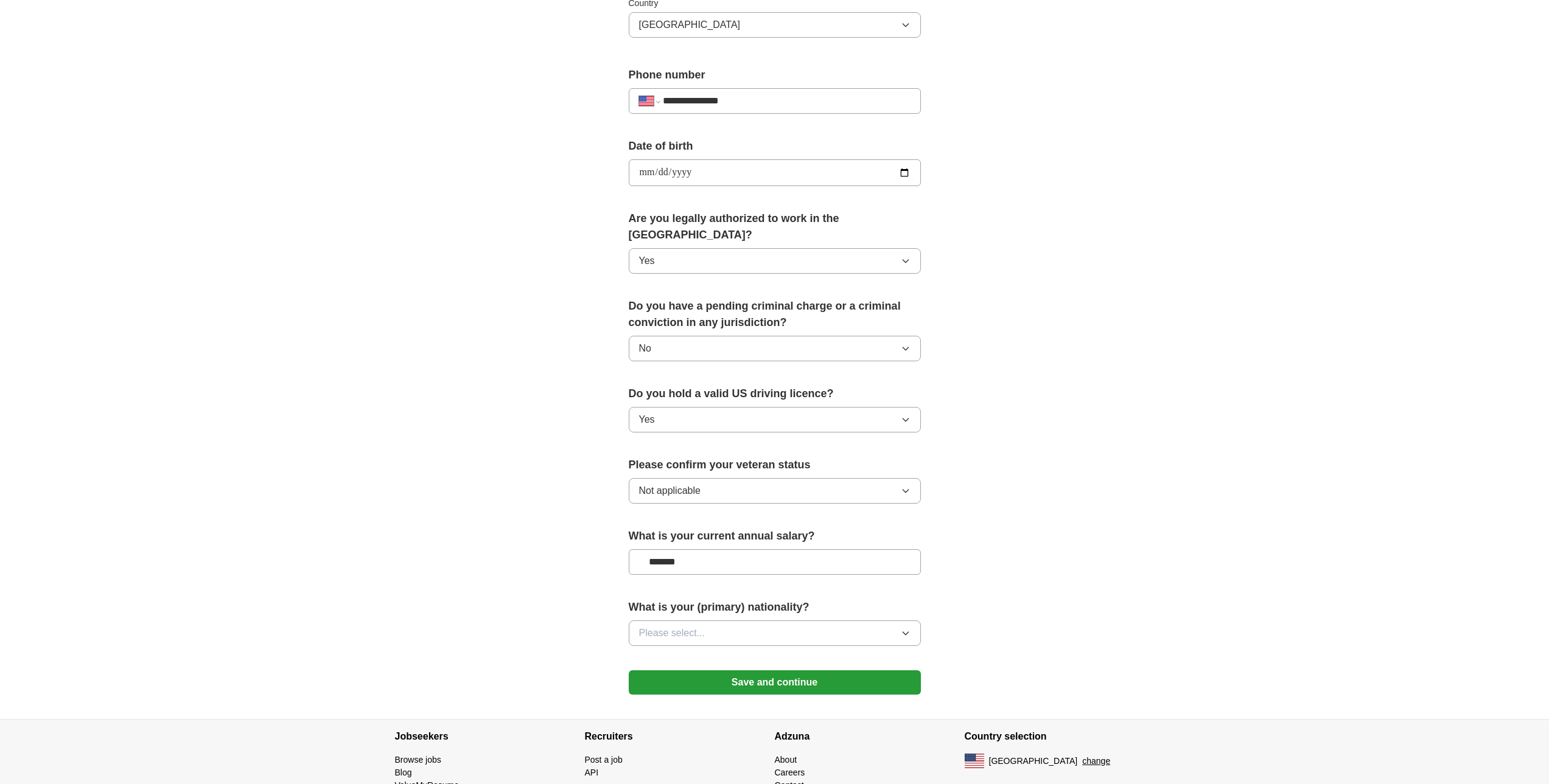
click at [801, 620] on button "Please select..." at bounding box center [775, 633] width 292 height 26
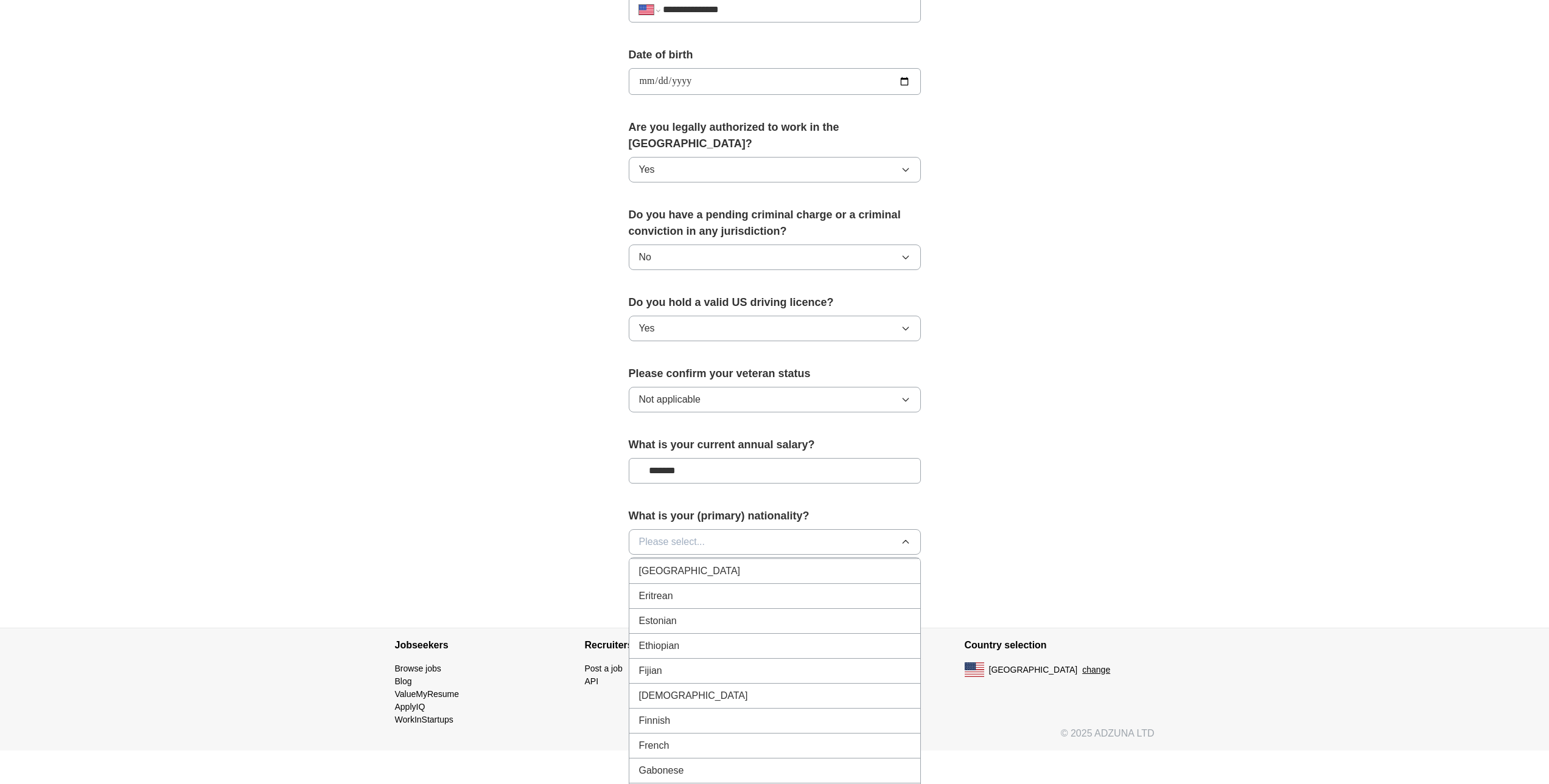
scroll to position [0, 0]
click at [818, 563] on div "American" at bounding box center [774, 569] width 272 height 14
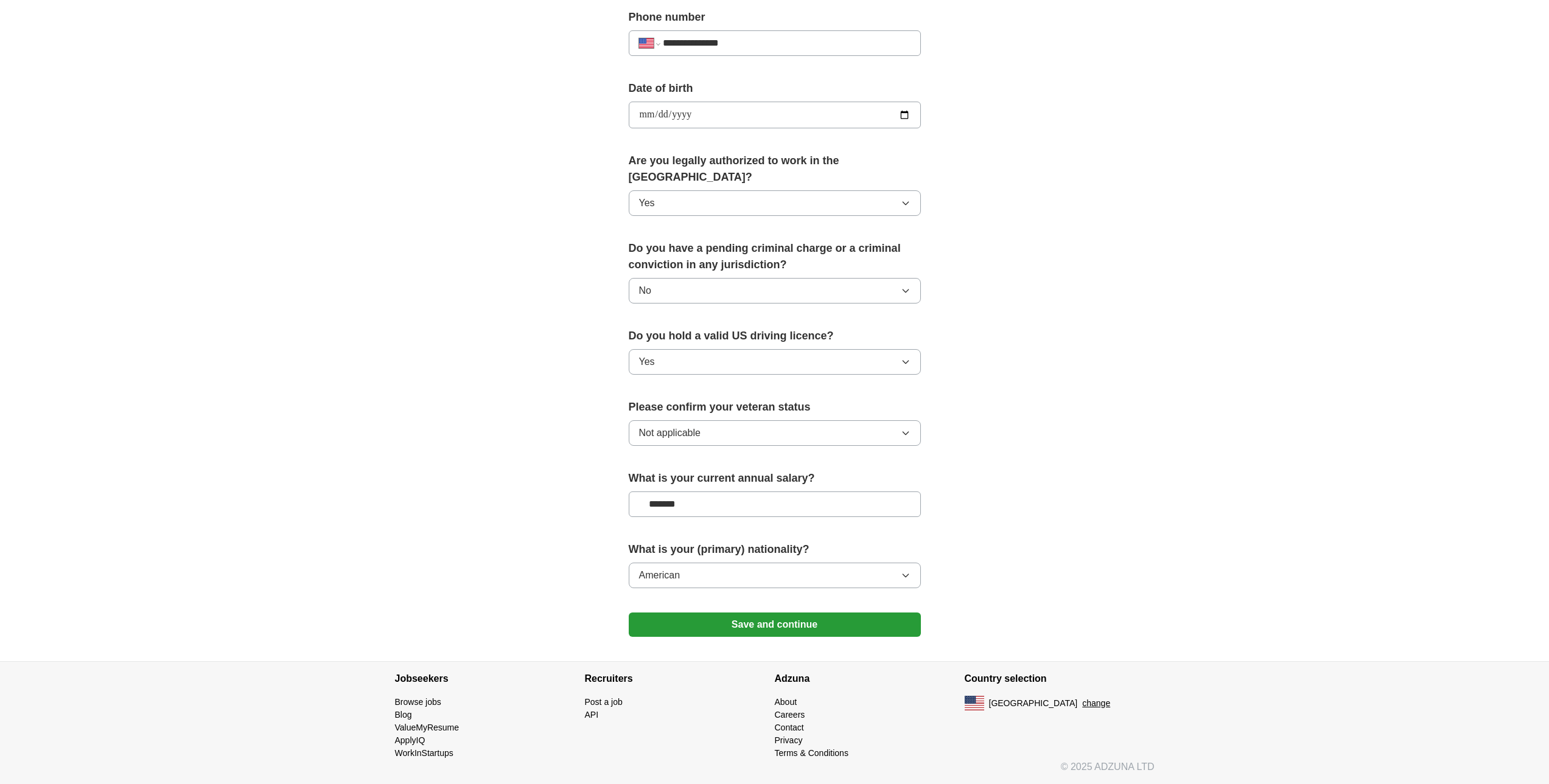
scroll to position [467, 0]
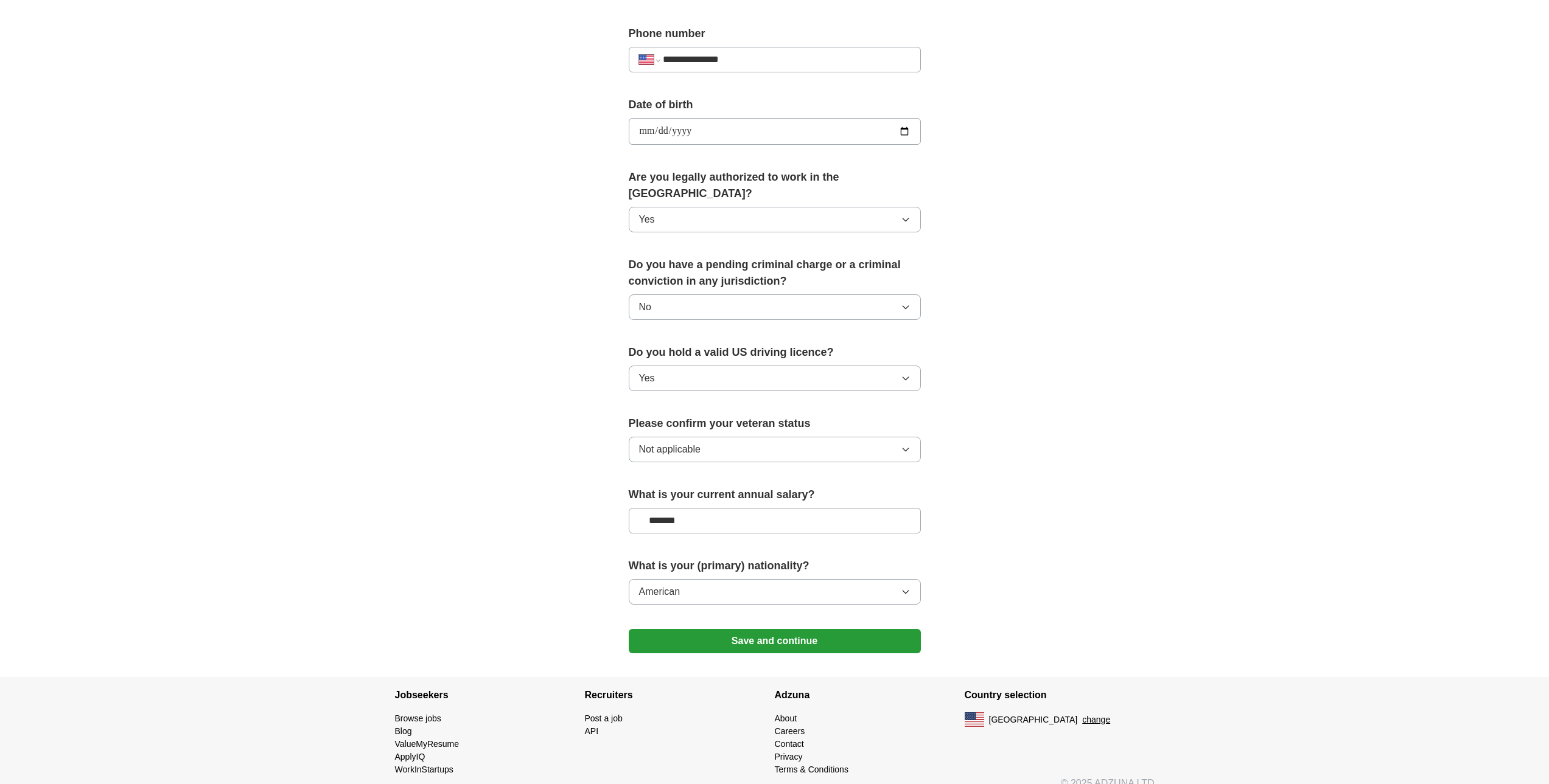
click at [736, 629] on button "Save and continue" at bounding box center [775, 642] width 292 height 24
